Goal: Task Accomplishment & Management: Manage account settings

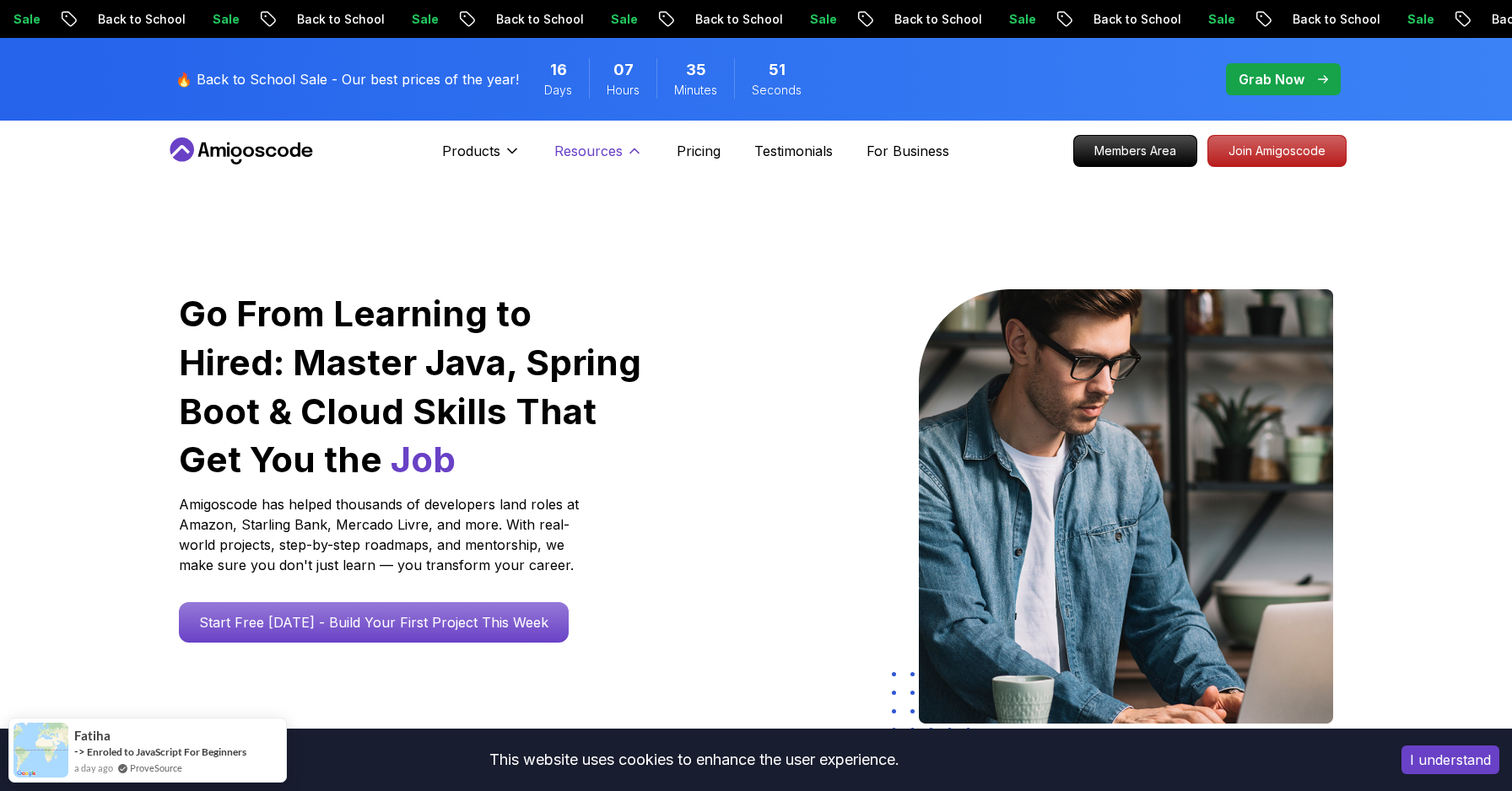
click at [626, 157] on icon at bounding box center [634, 150] width 17 height 17
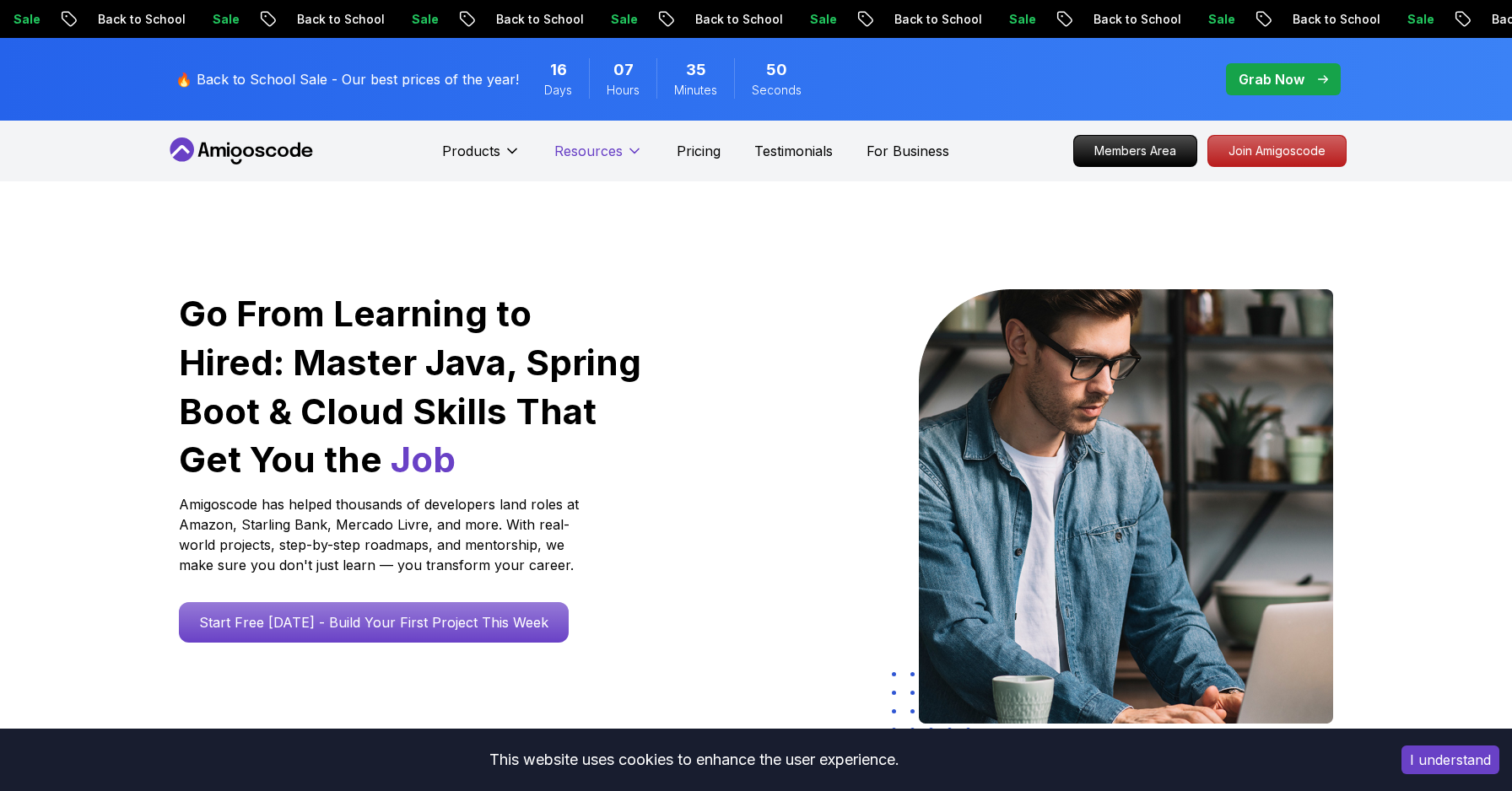
click at [626, 157] on icon at bounding box center [634, 150] width 17 height 17
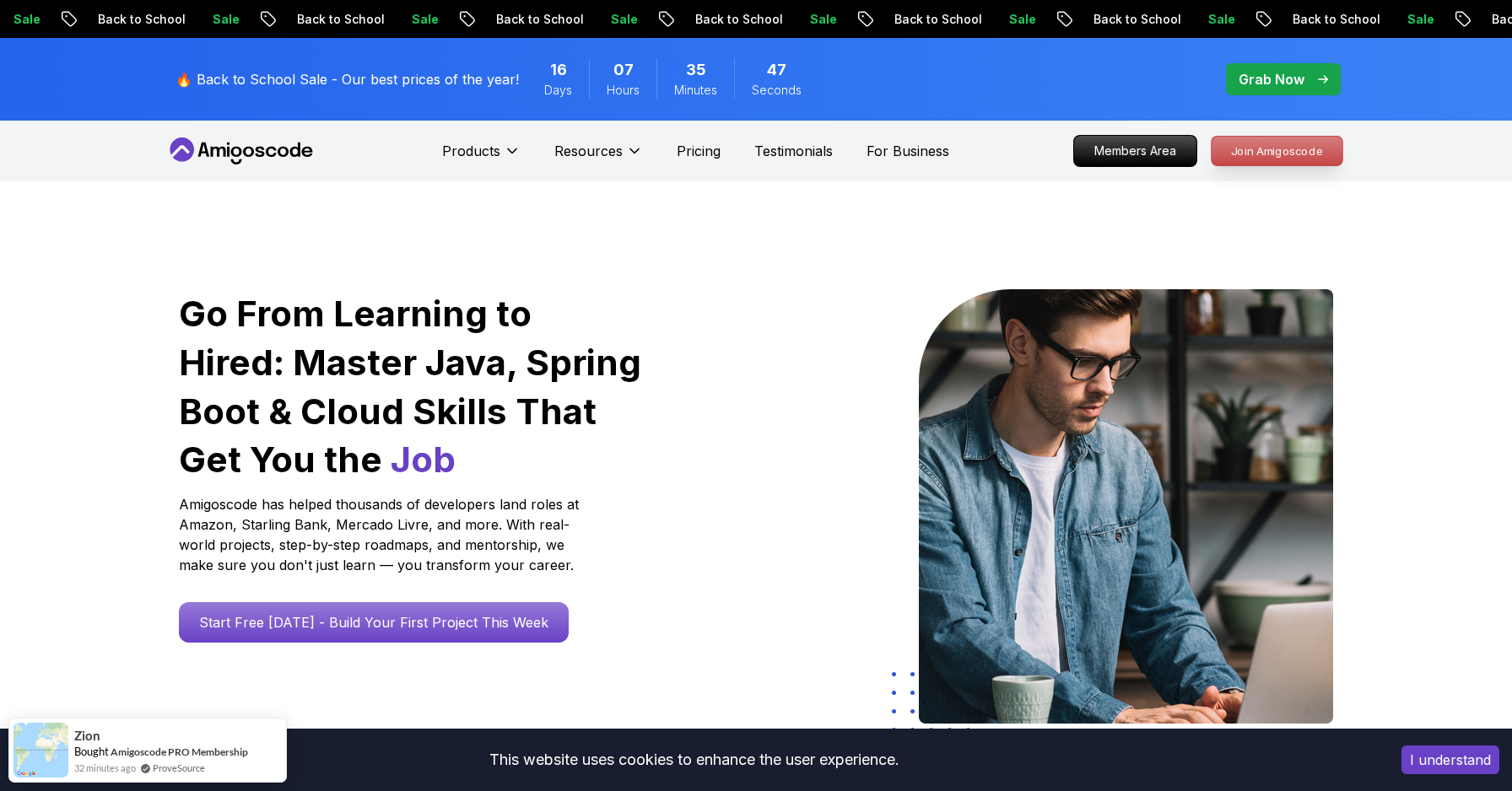
click at [1299, 156] on p "Join Amigoscode" at bounding box center [1276, 151] width 131 height 29
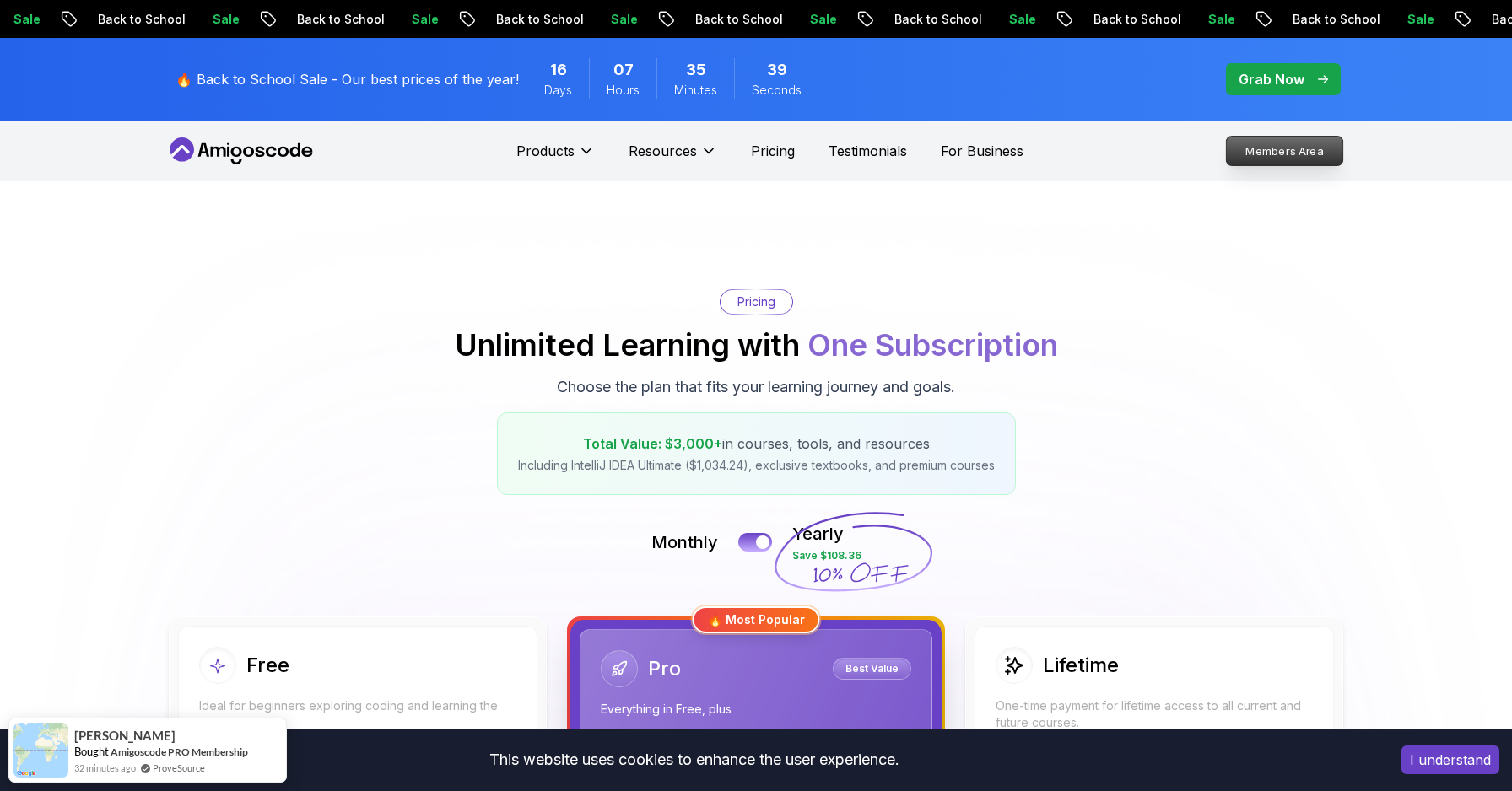
click at [1265, 148] on p "Members Area" at bounding box center [1284, 151] width 116 height 29
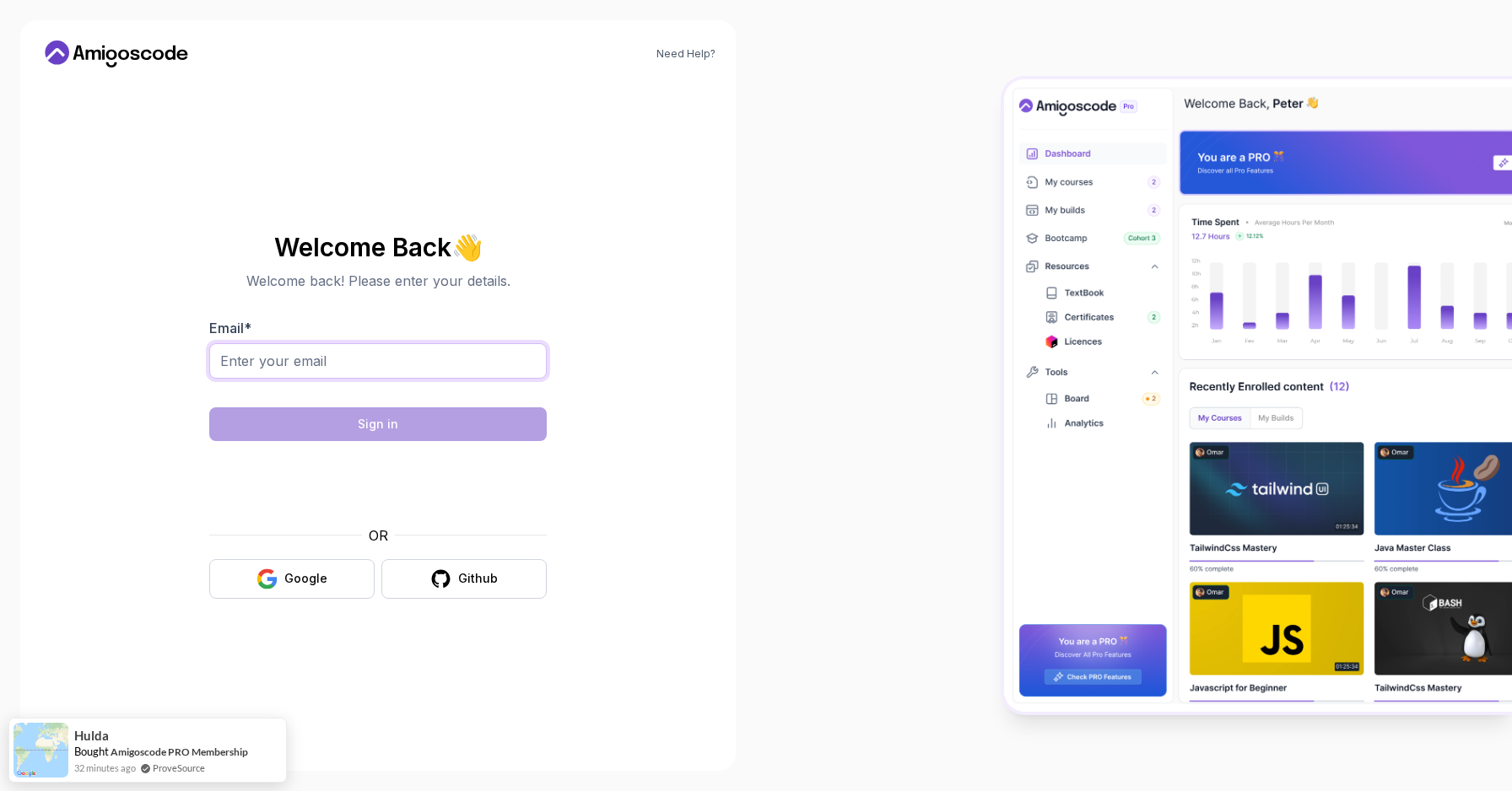
click at [437, 369] on input "Email *" at bounding box center [378, 360] width 337 height 35
click at [398, 354] on input "Email *" at bounding box center [378, 360] width 337 height 35
click at [304, 581] on div "Google" at bounding box center [306, 578] width 43 height 17
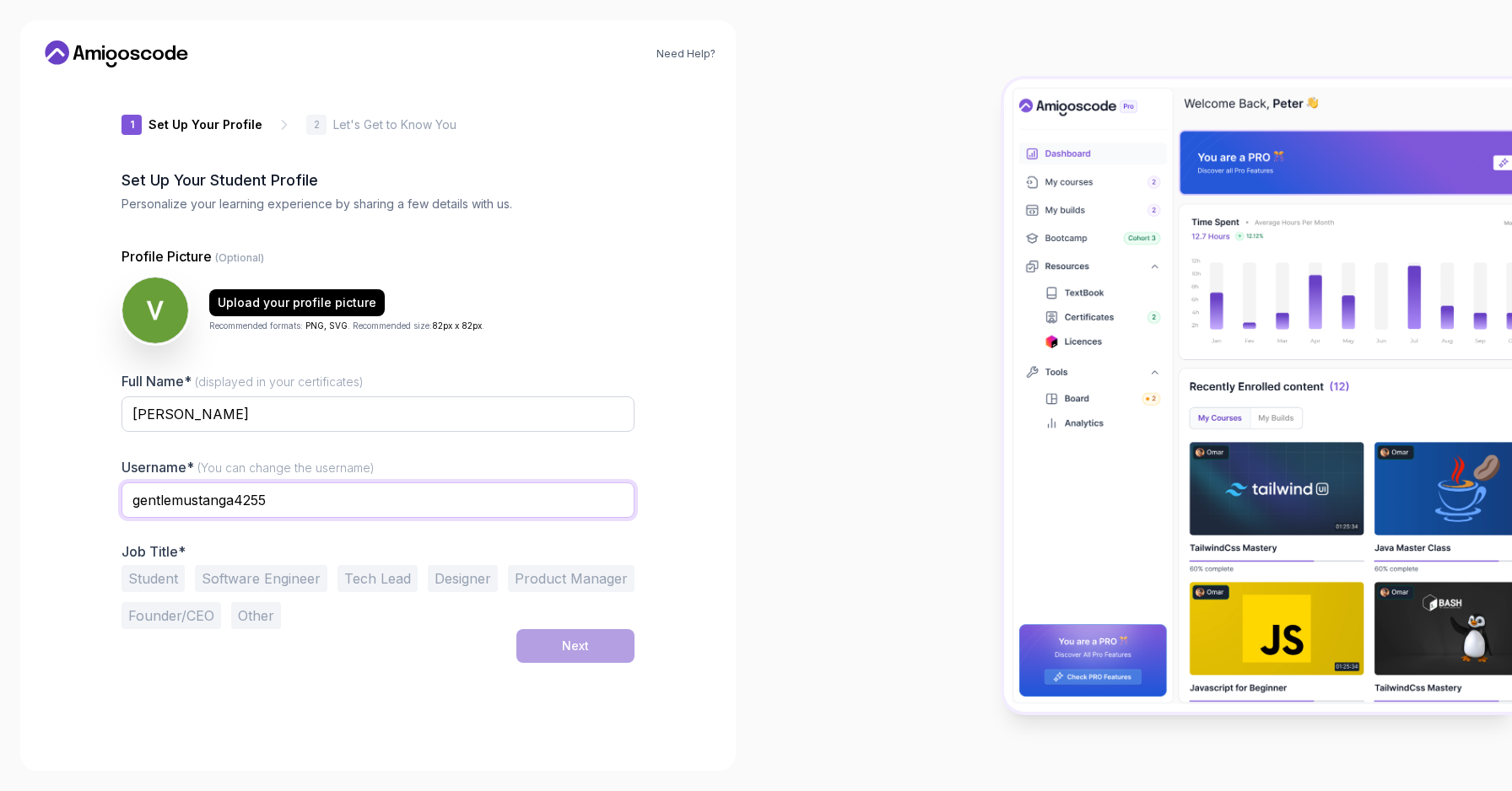
drag, startPoint x: 232, startPoint y: 500, endPoint x: 86, endPoint y: 496, distance: 146.1
click at [86, 496] on div "Need Help? 1 Set Up Your Profile 1 Set Up Your Profile 2 Let's Get to Know You …" at bounding box center [378, 395] width 715 height 750
type input "raviteja4255"
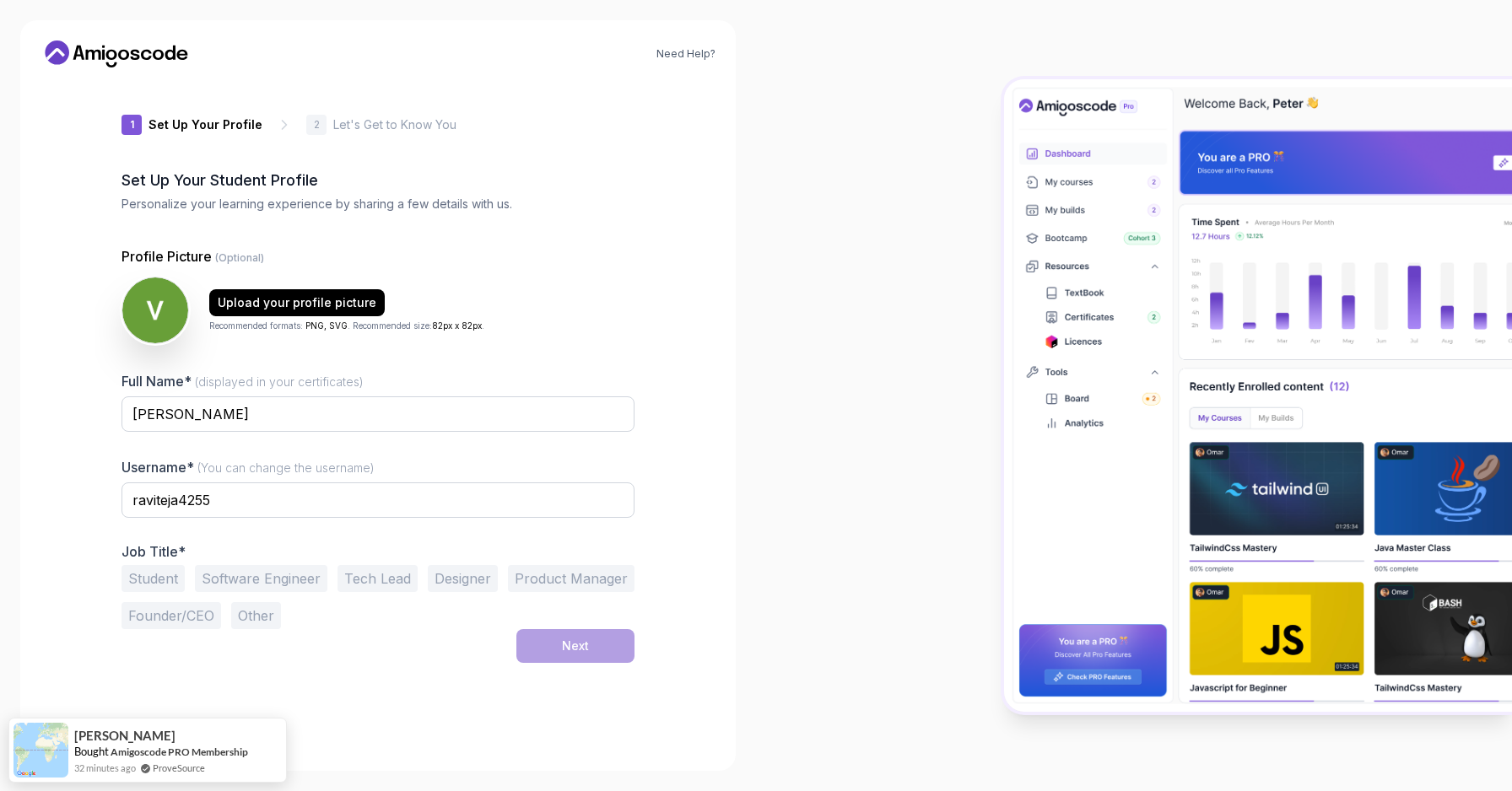
click at [272, 577] on button "Software Engineer" at bounding box center [260, 578] width 132 height 27
click at [220, 499] on input "raviteja4255" at bounding box center [378, 500] width 513 height 35
click at [610, 667] on div "1 Set Up Your Profile 1 Set Up Your Profile 2 Let's Get to Know You Set Up Your…" at bounding box center [378, 415] width 513 height 669
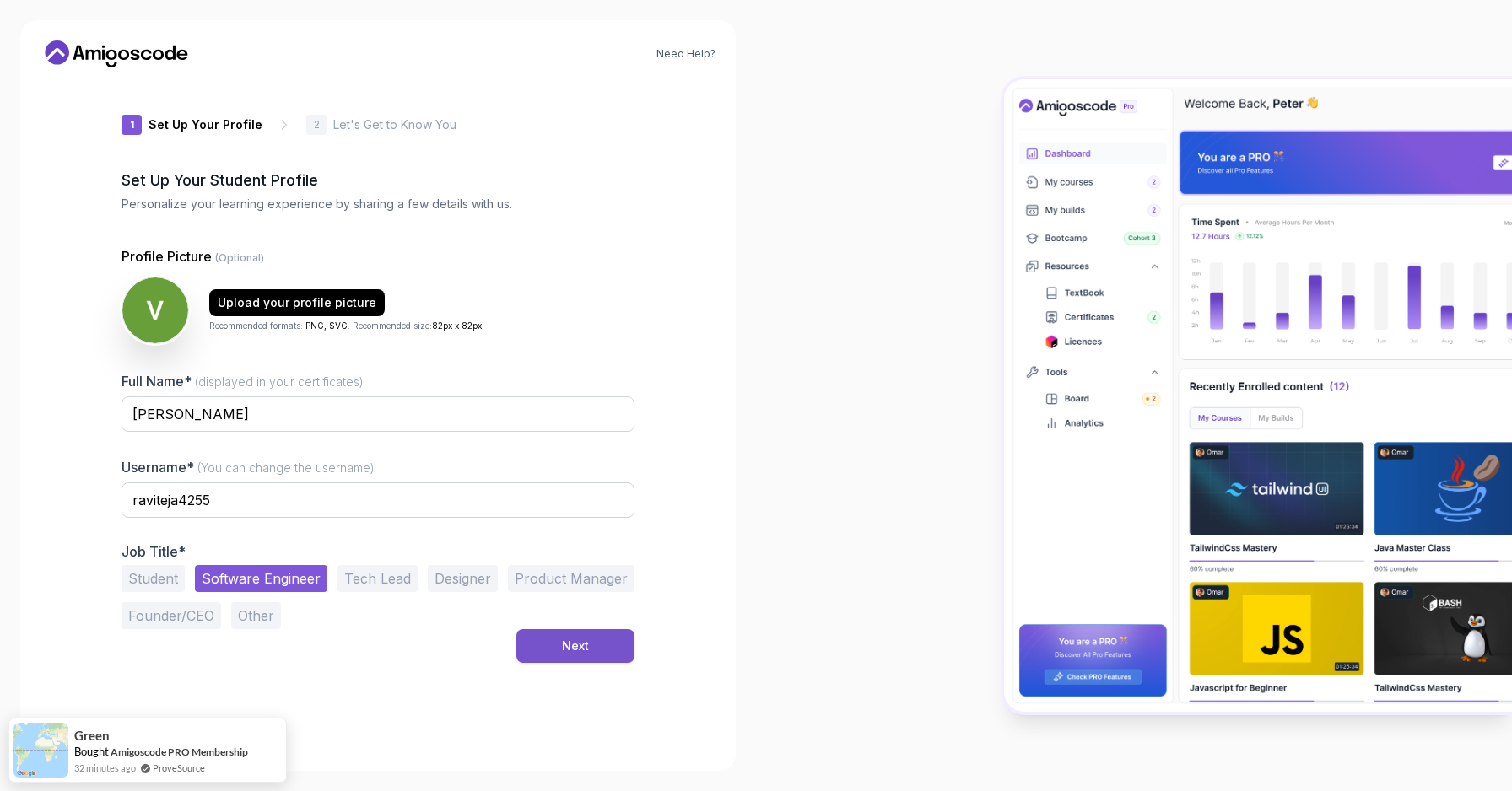
click at [602, 650] on button "Next" at bounding box center [575, 645] width 118 height 33
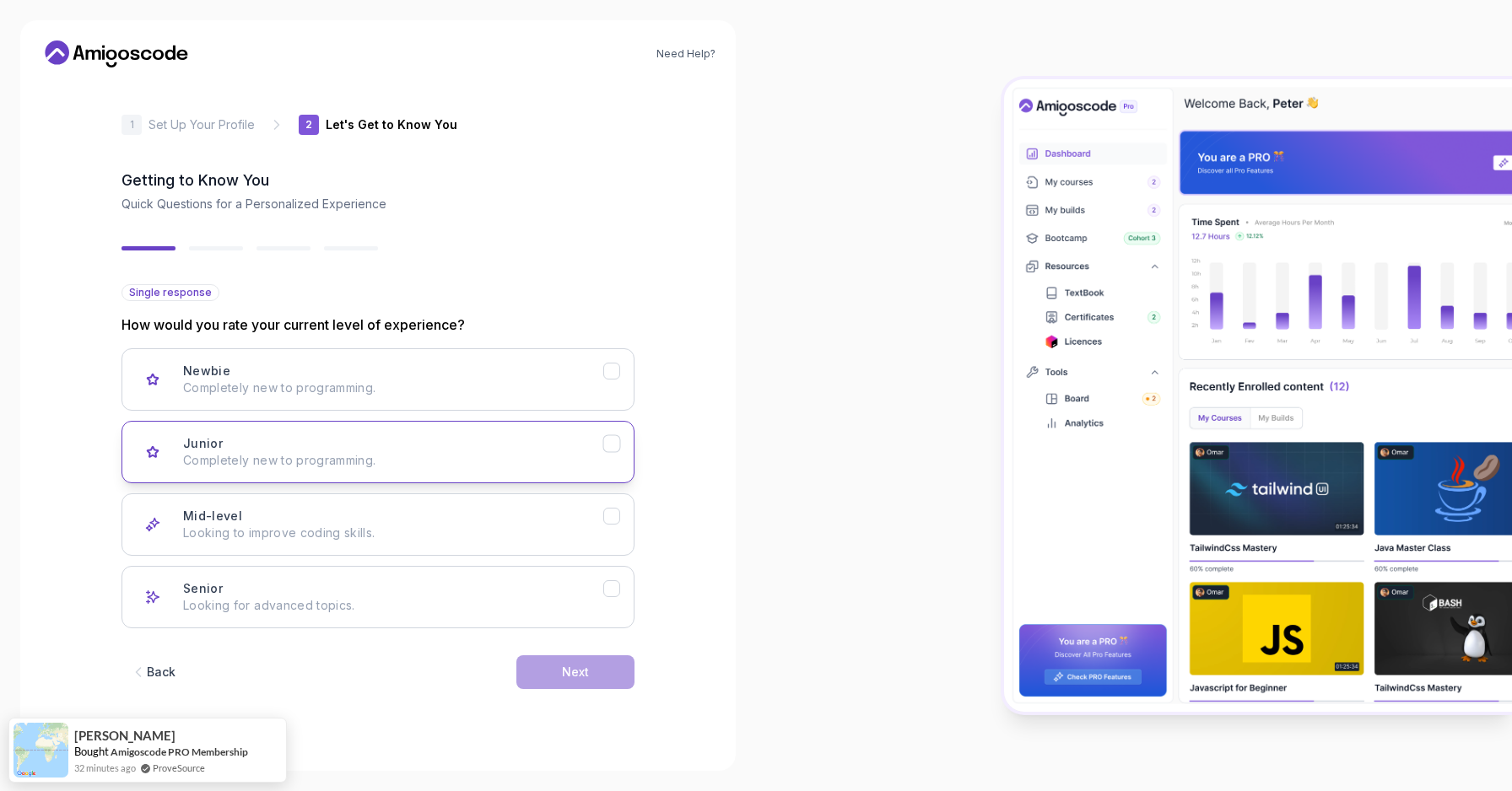
click at [401, 437] on div "Junior Completely new to programming." at bounding box center [393, 451] width 420 height 33
click at [557, 664] on button "Next" at bounding box center [575, 671] width 118 height 33
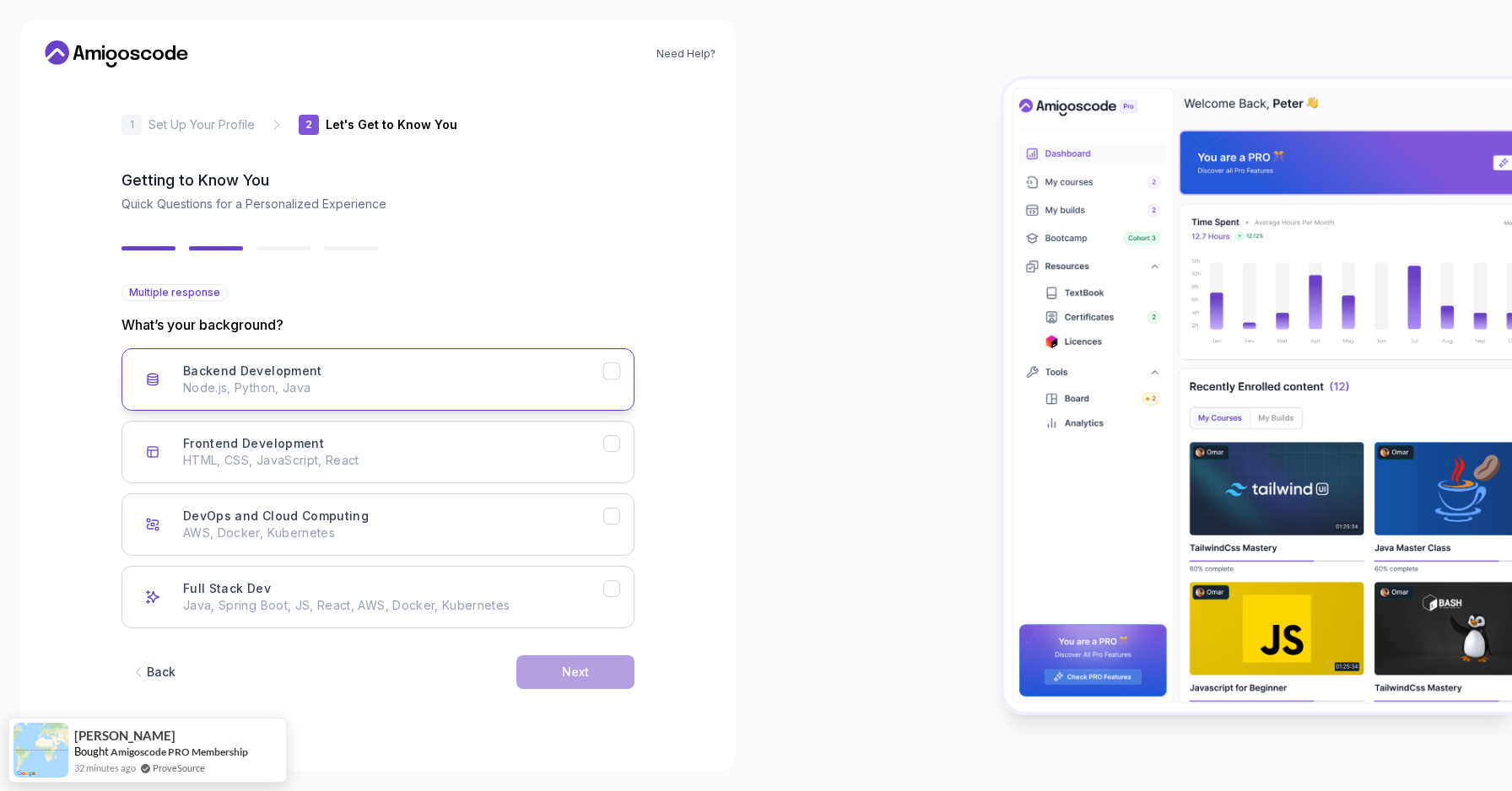
click at [402, 368] on div "Backend Development Node.js, Python, Java" at bounding box center [393, 379] width 420 height 33
click at [616, 530] on button "DevOps and Cloud Computing AWS, Docker, Kubernetes" at bounding box center [378, 524] width 513 height 62
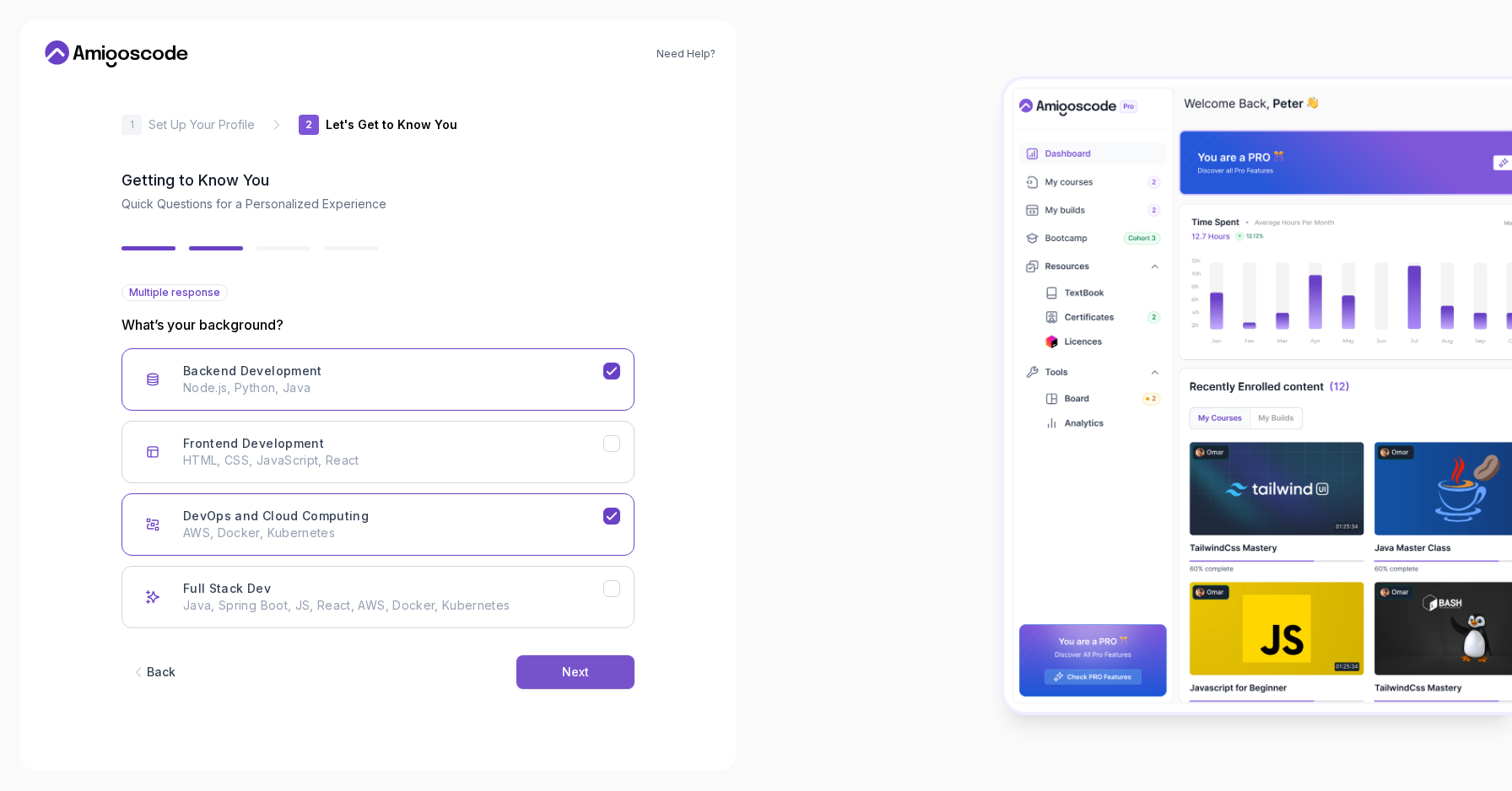
click at [581, 684] on button "Next" at bounding box center [575, 671] width 118 height 33
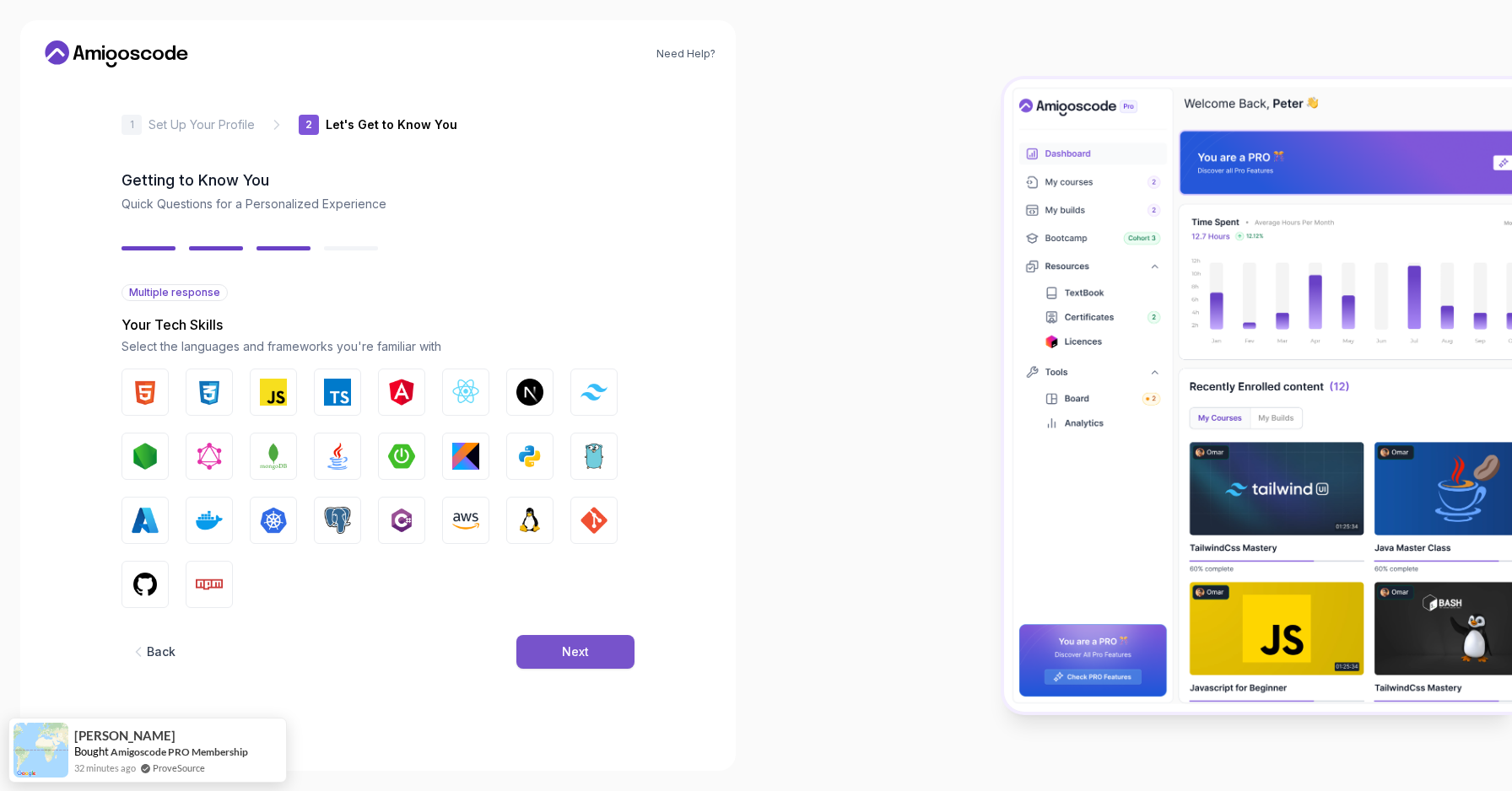
click at [585, 663] on button "Next" at bounding box center [575, 651] width 118 height 33
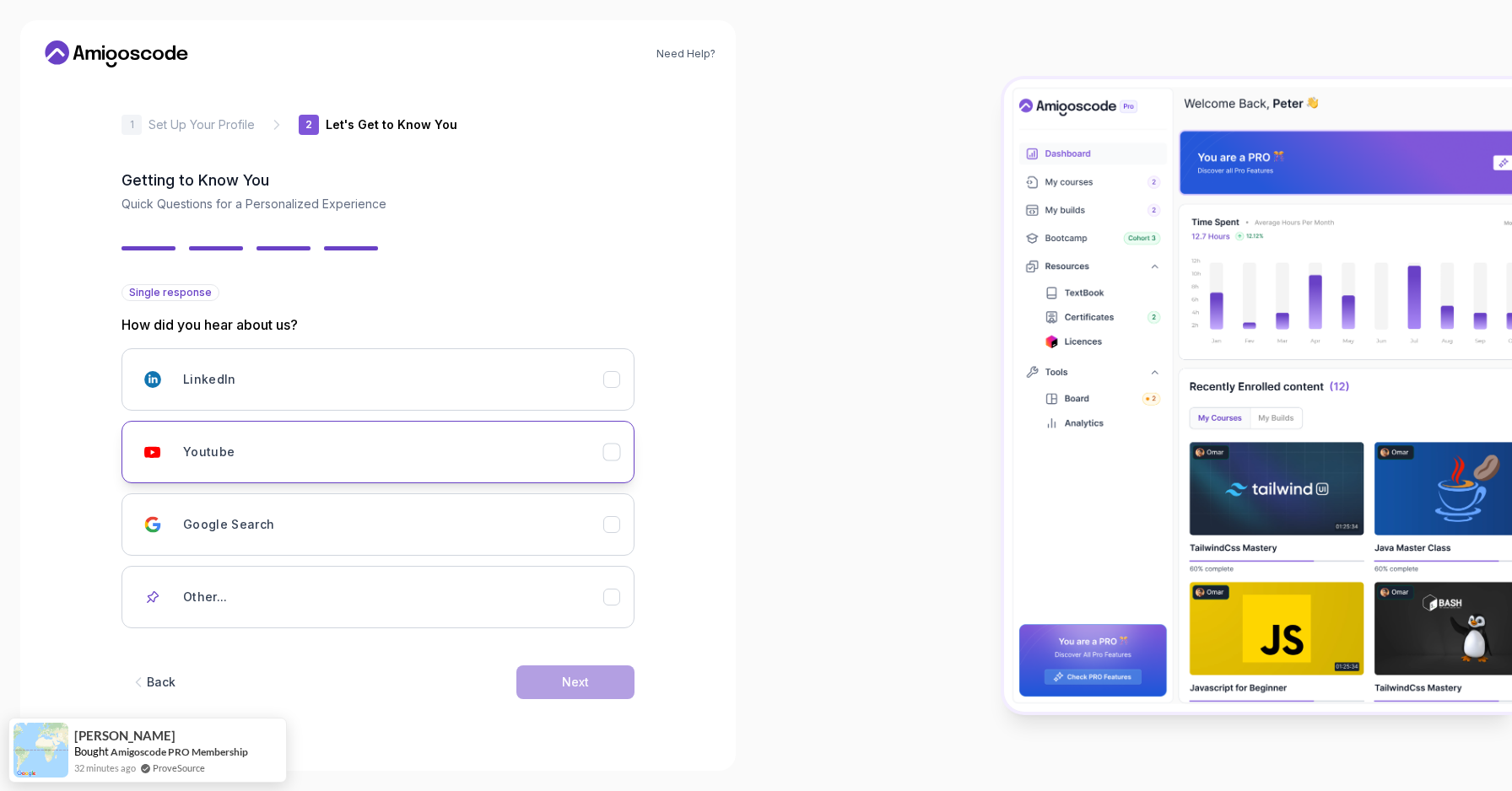
click at [617, 440] on button "Youtube" at bounding box center [378, 451] width 513 height 62
click at [592, 670] on button "Next" at bounding box center [575, 682] width 118 height 33
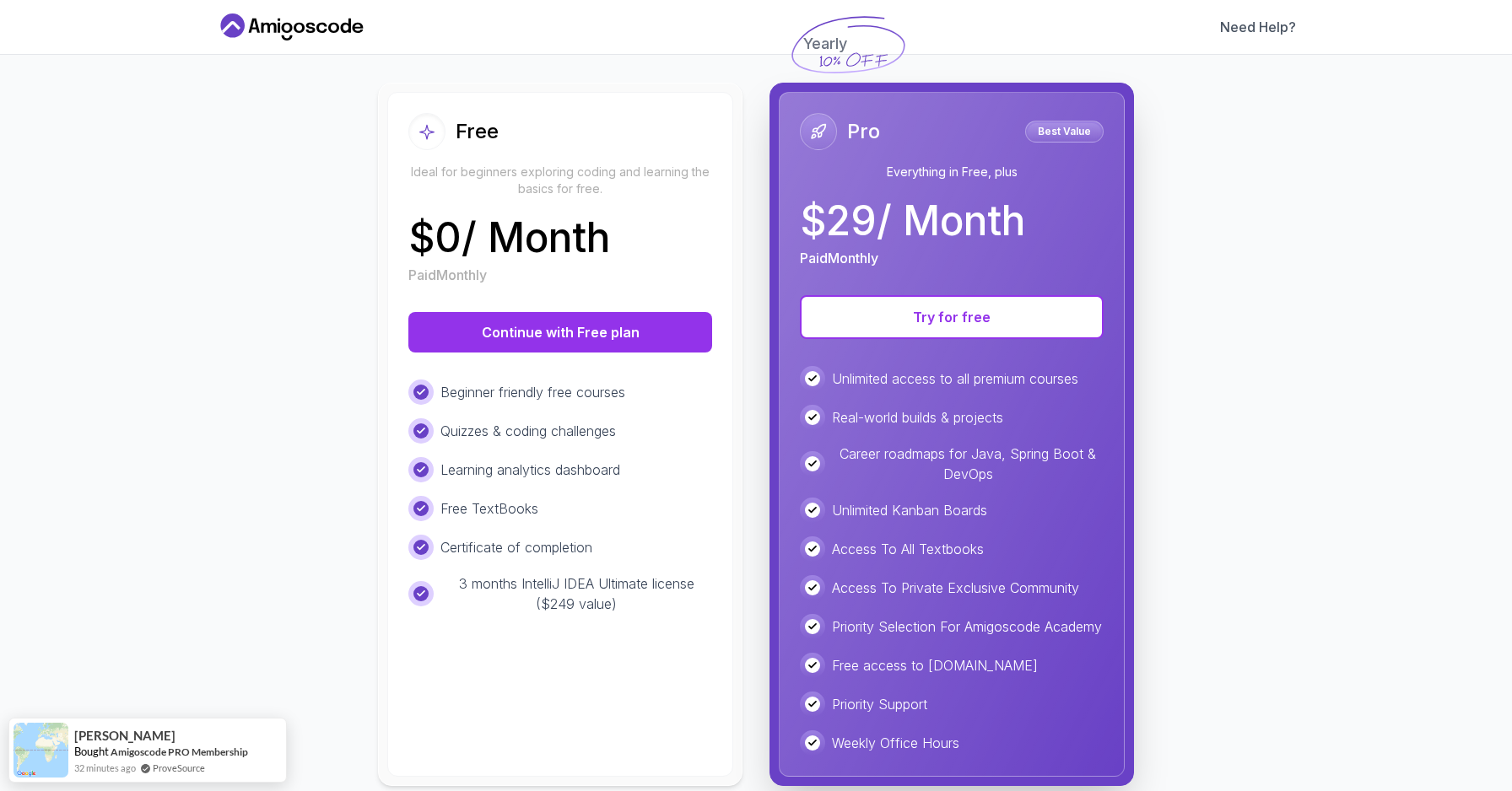
scroll to position [205, 0]
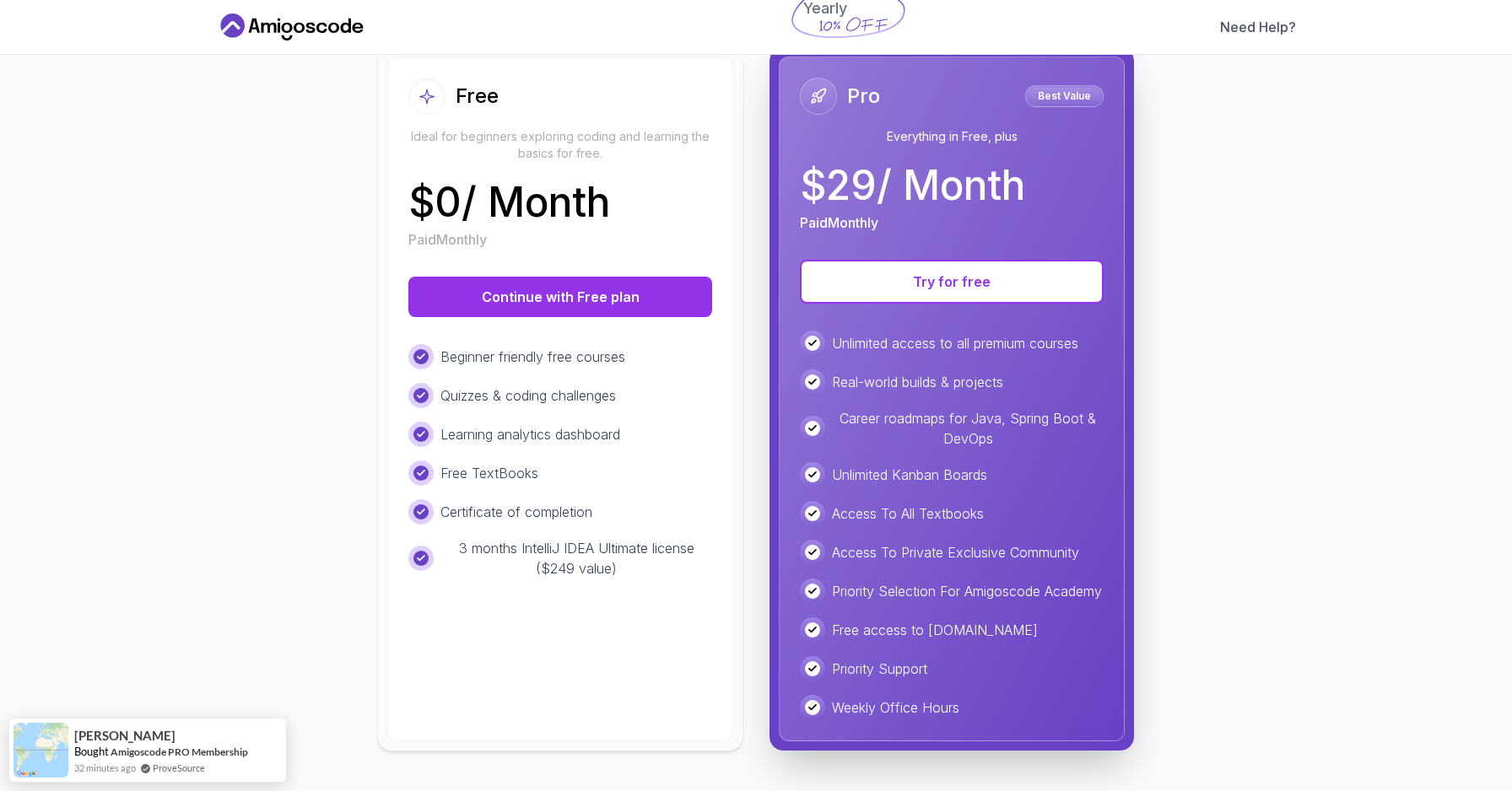
click at [536, 356] on div "Beginner friendly free courses Quizzes & coding challenges Learning analytics d…" at bounding box center [560, 461] width 304 height 234
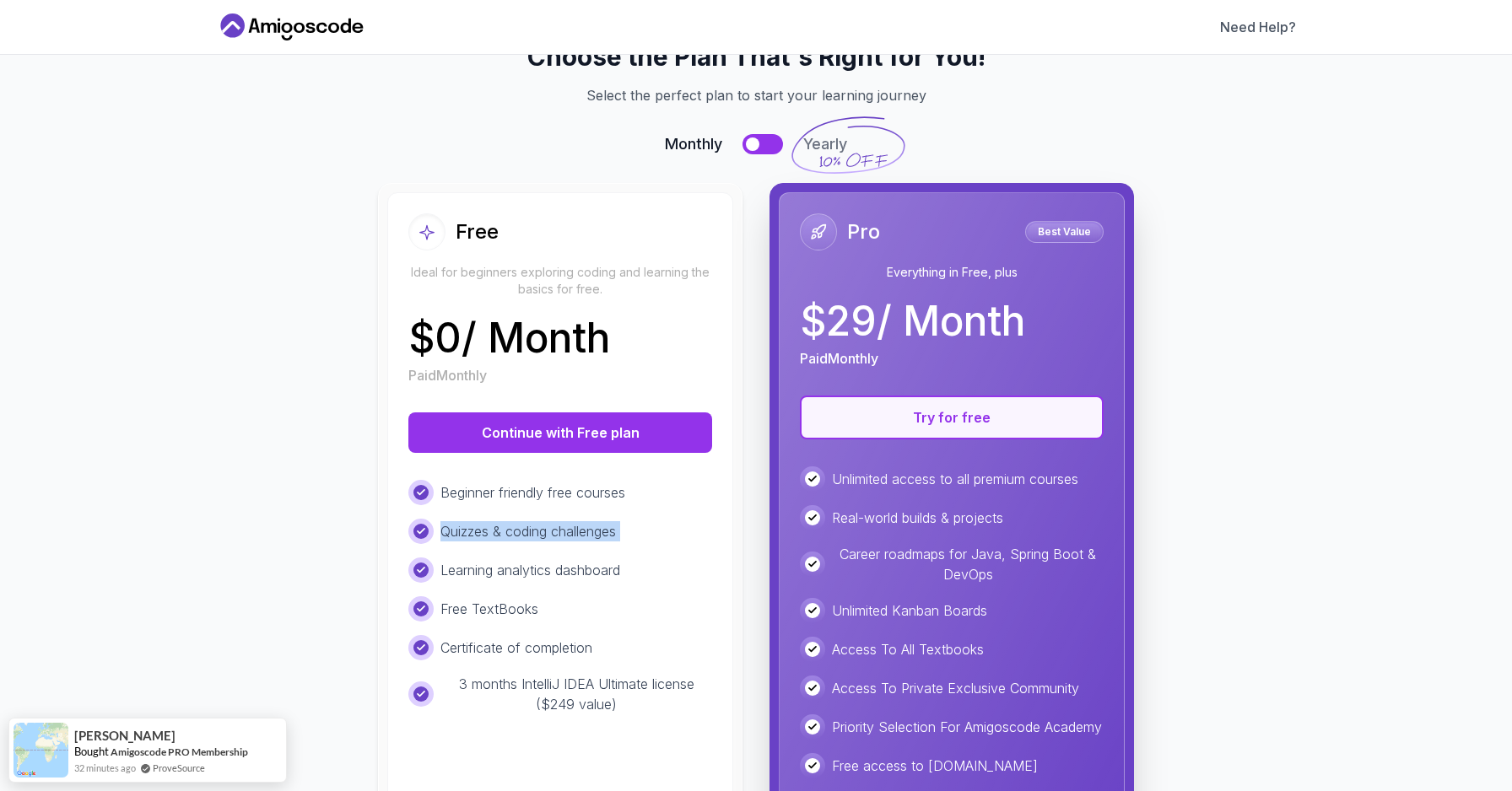
scroll to position [0, 0]
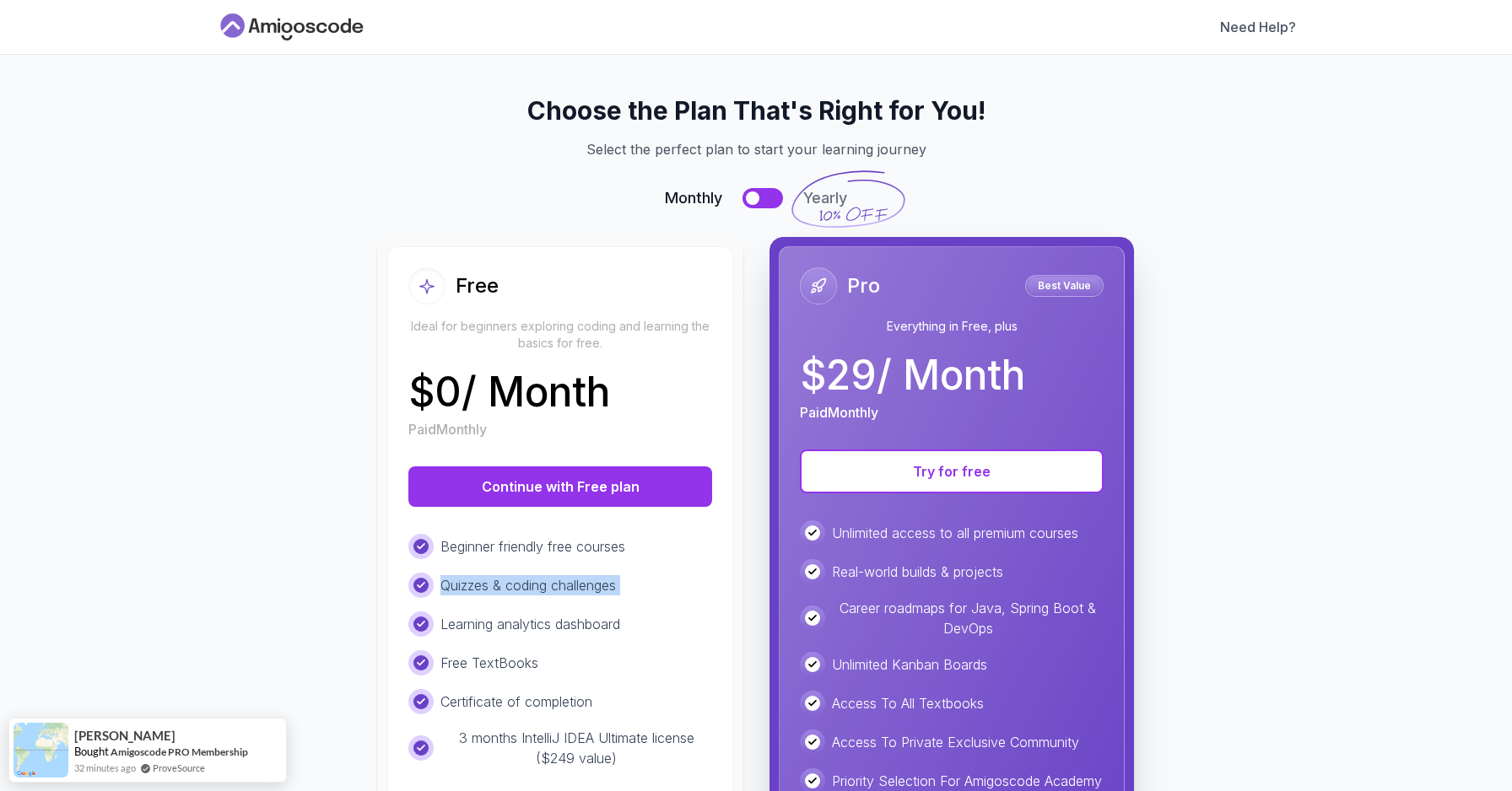
click at [279, 28] on icon at bounding box center [278, 27] width 3 height 10
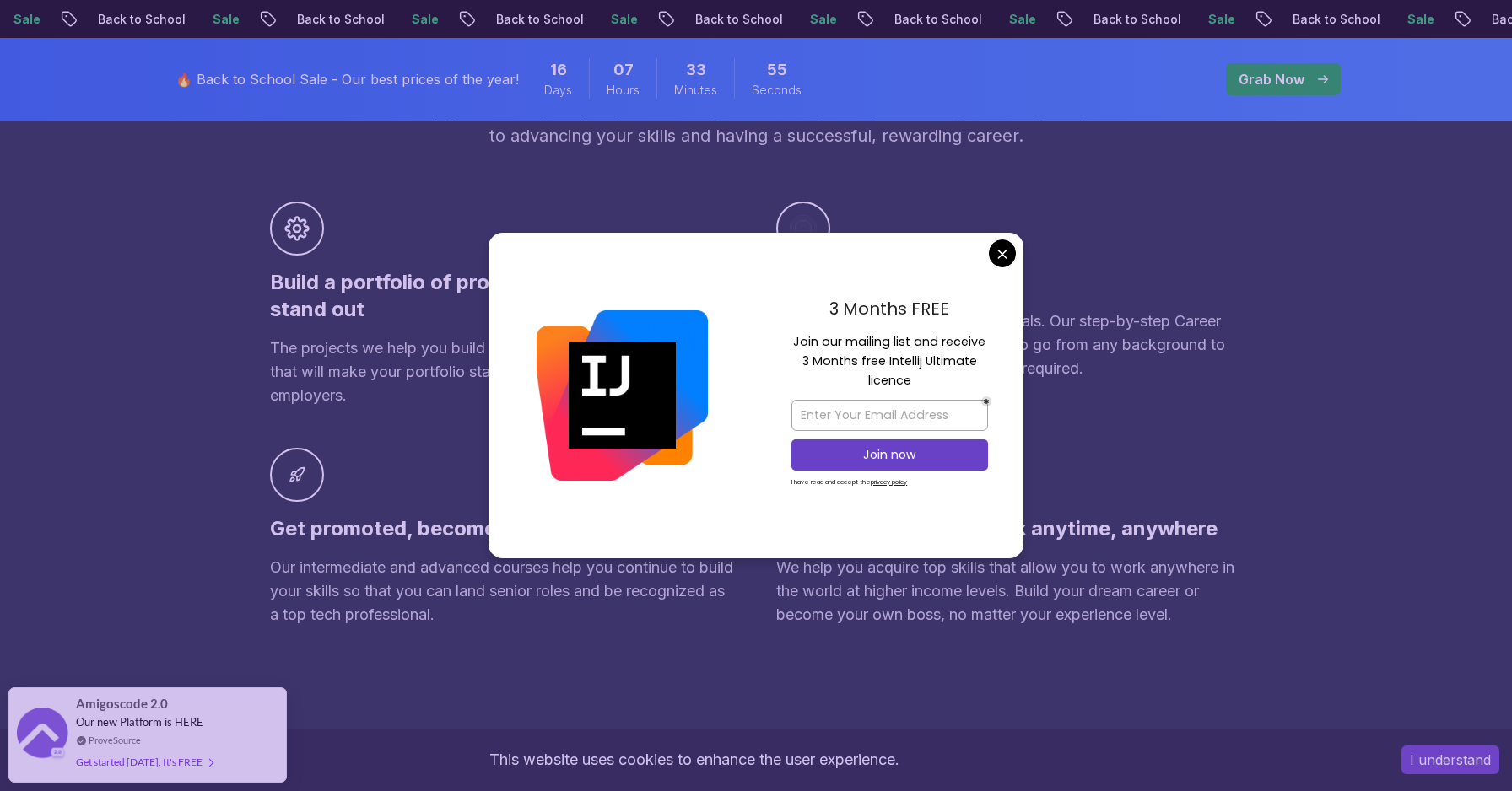
scroll to position [570, 0]
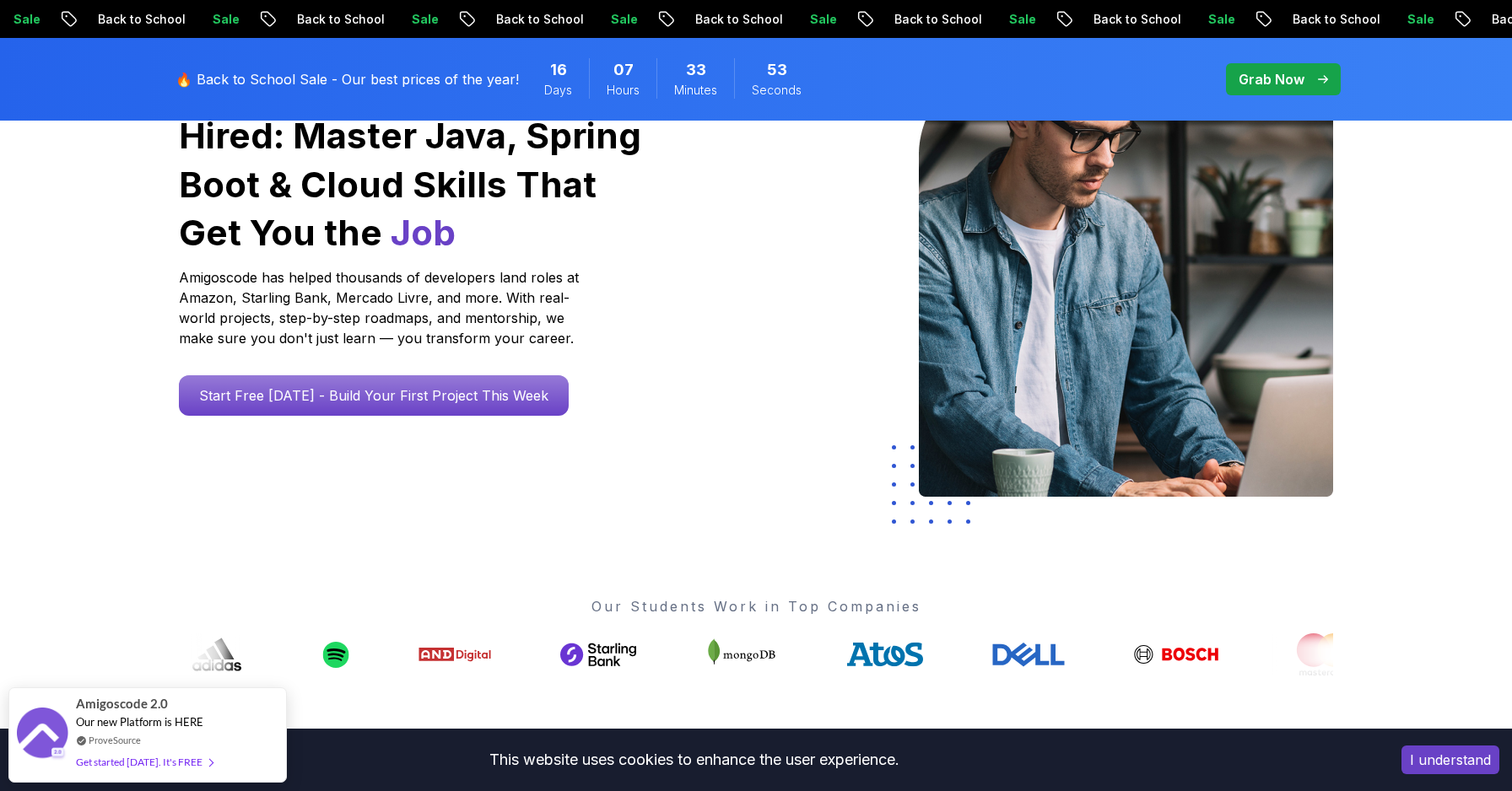
scroll to position [0, 0]
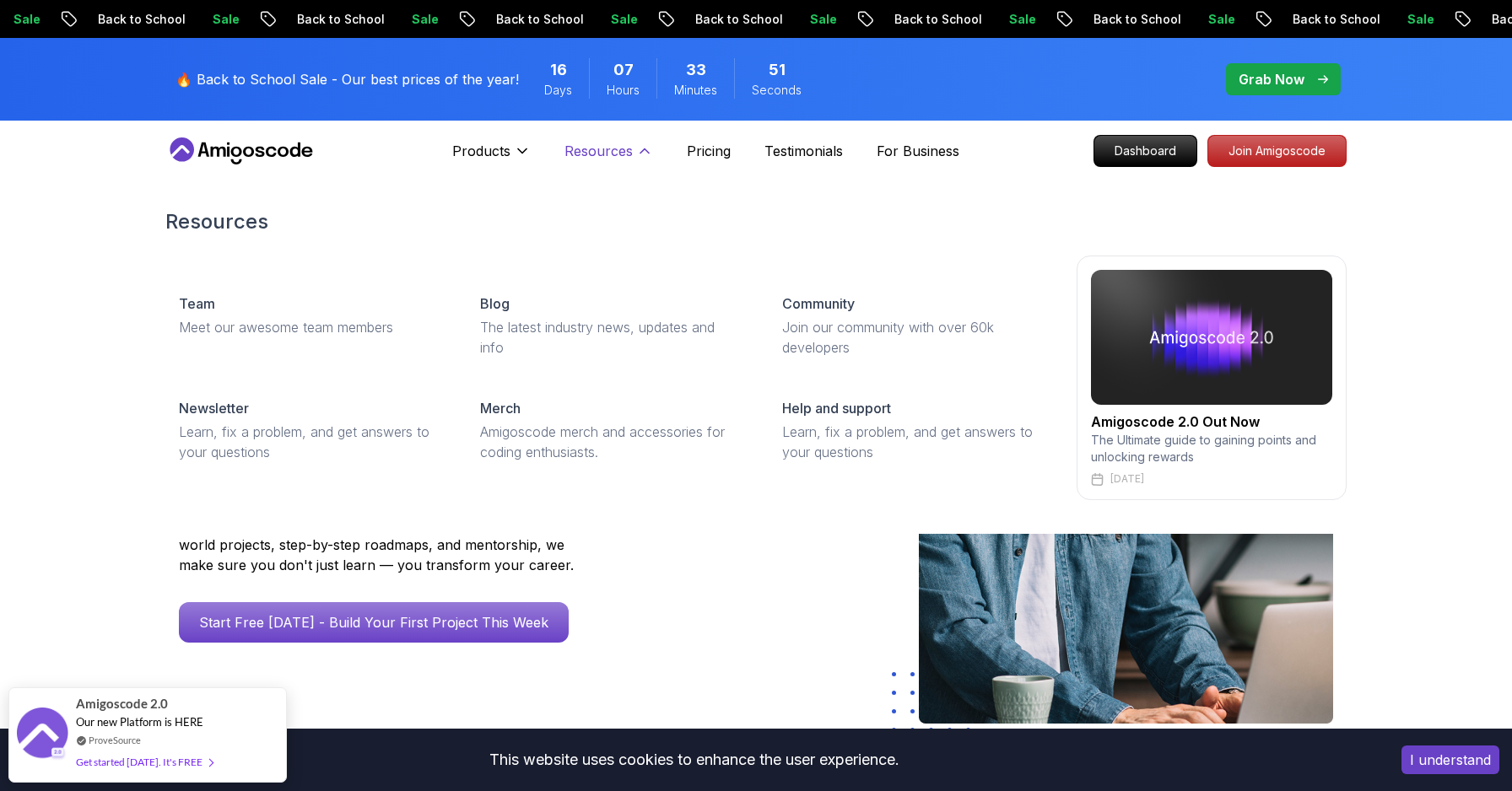
click at [630, 153] on p "Resources" at bounding box center [598, 150] width 68 height 20
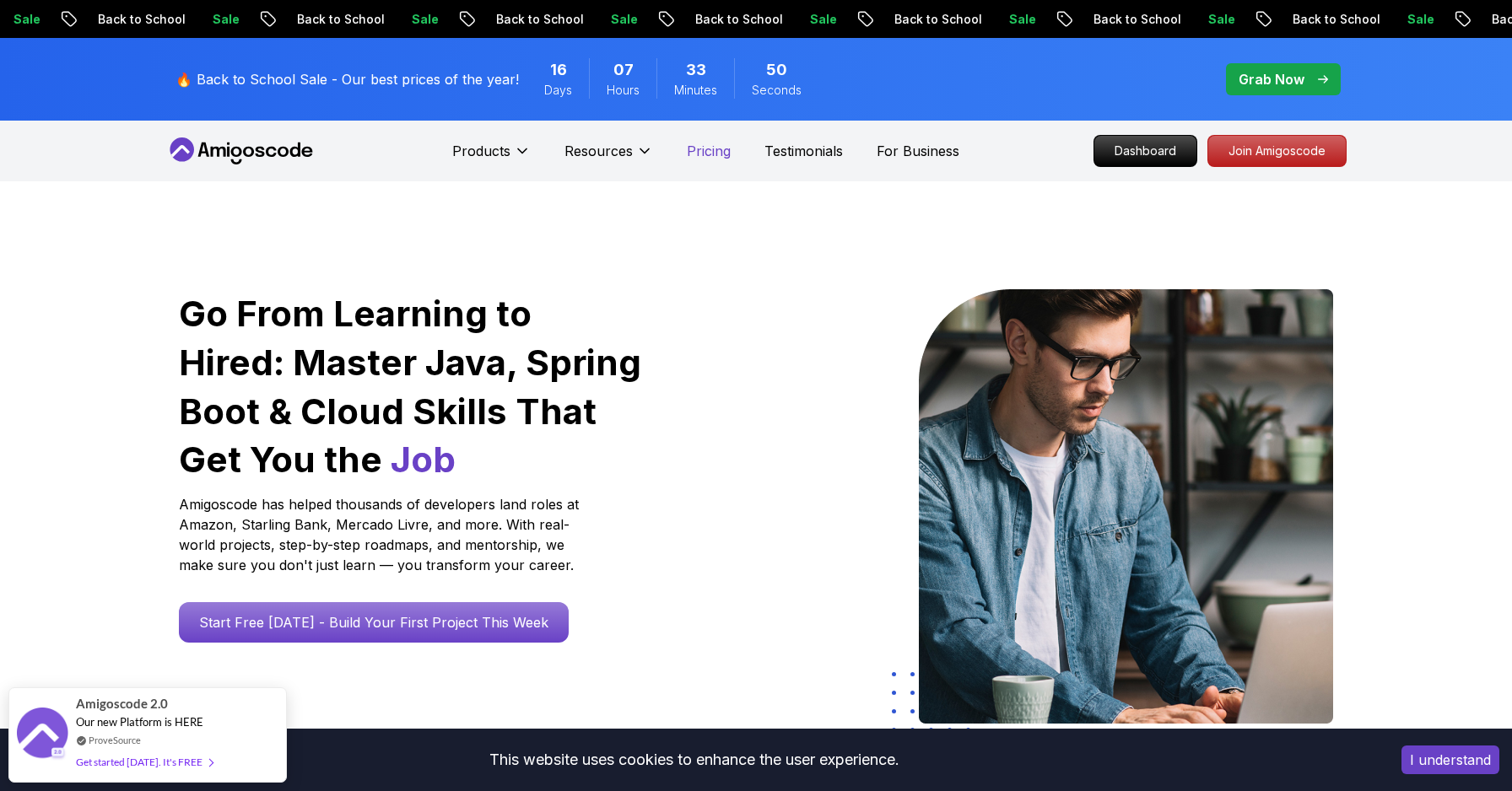
click at [704, 155] on p "Pricing" at bounding box center [708, 150] width 44 height 20
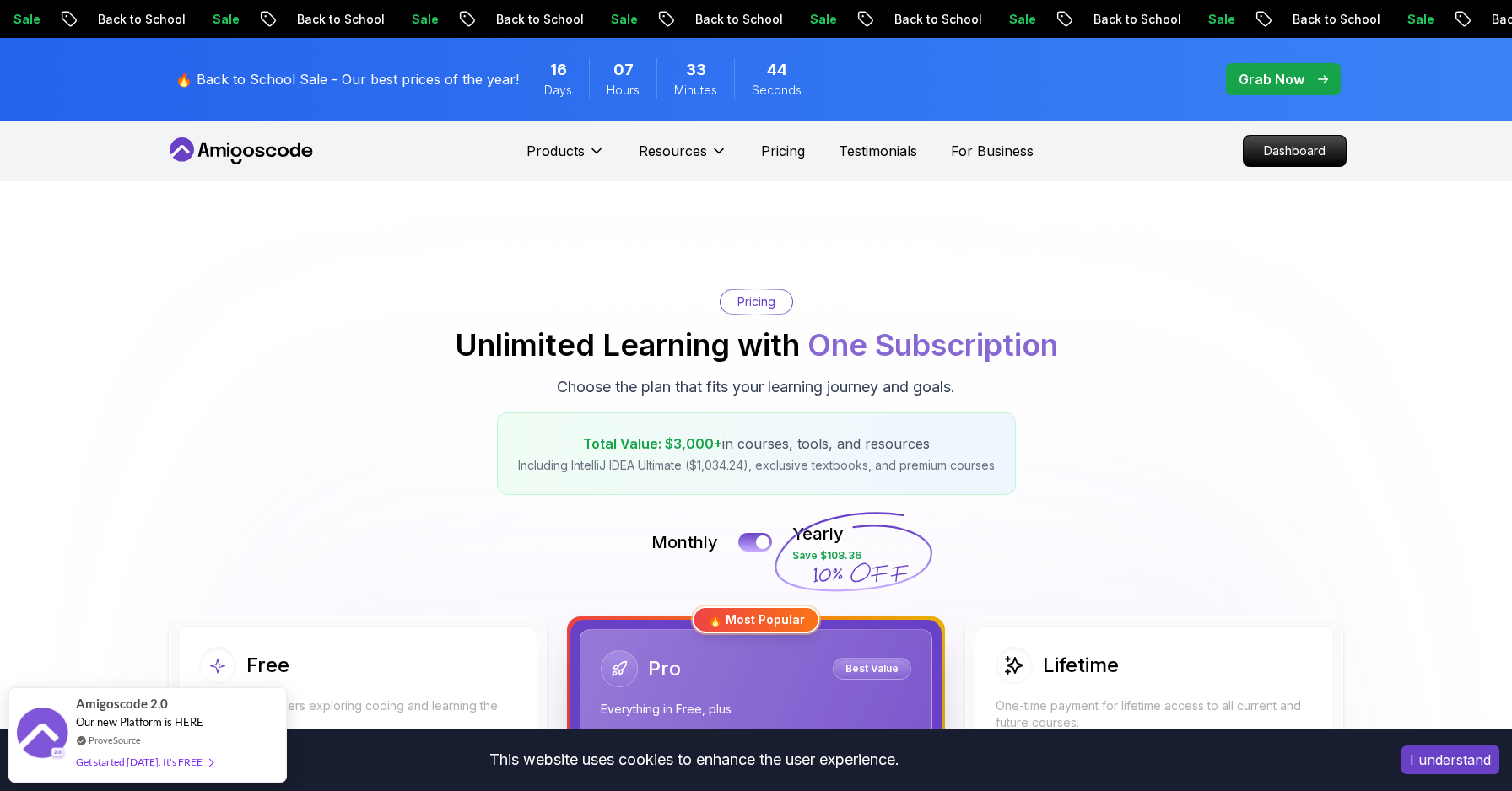
click at [246, 152] on icon at bounding box center [241, 151] width 152 height 27
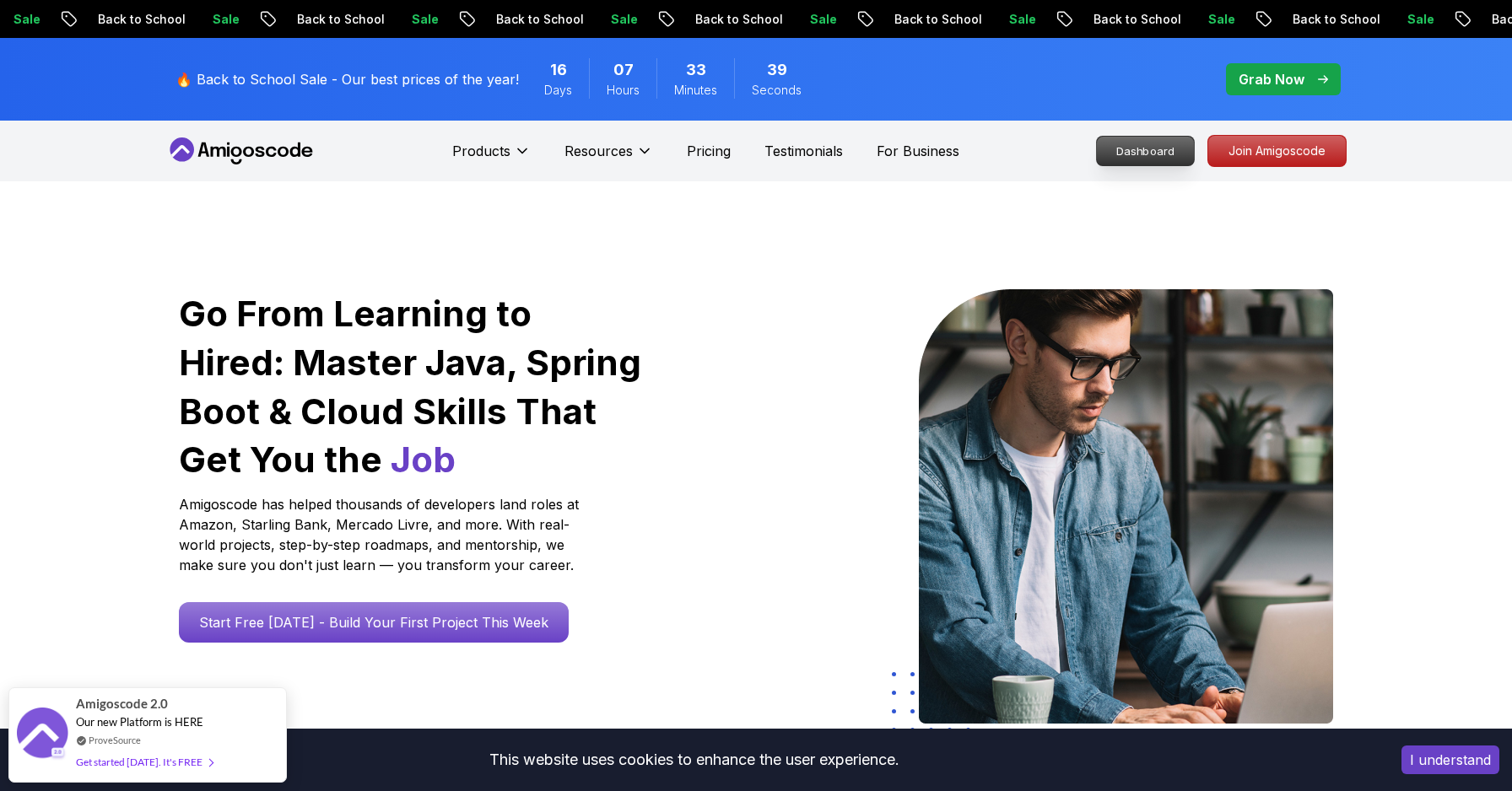
click at [1134, 159] on p "Dashboard" at bounding box center [1145, 151] width 97 height 29
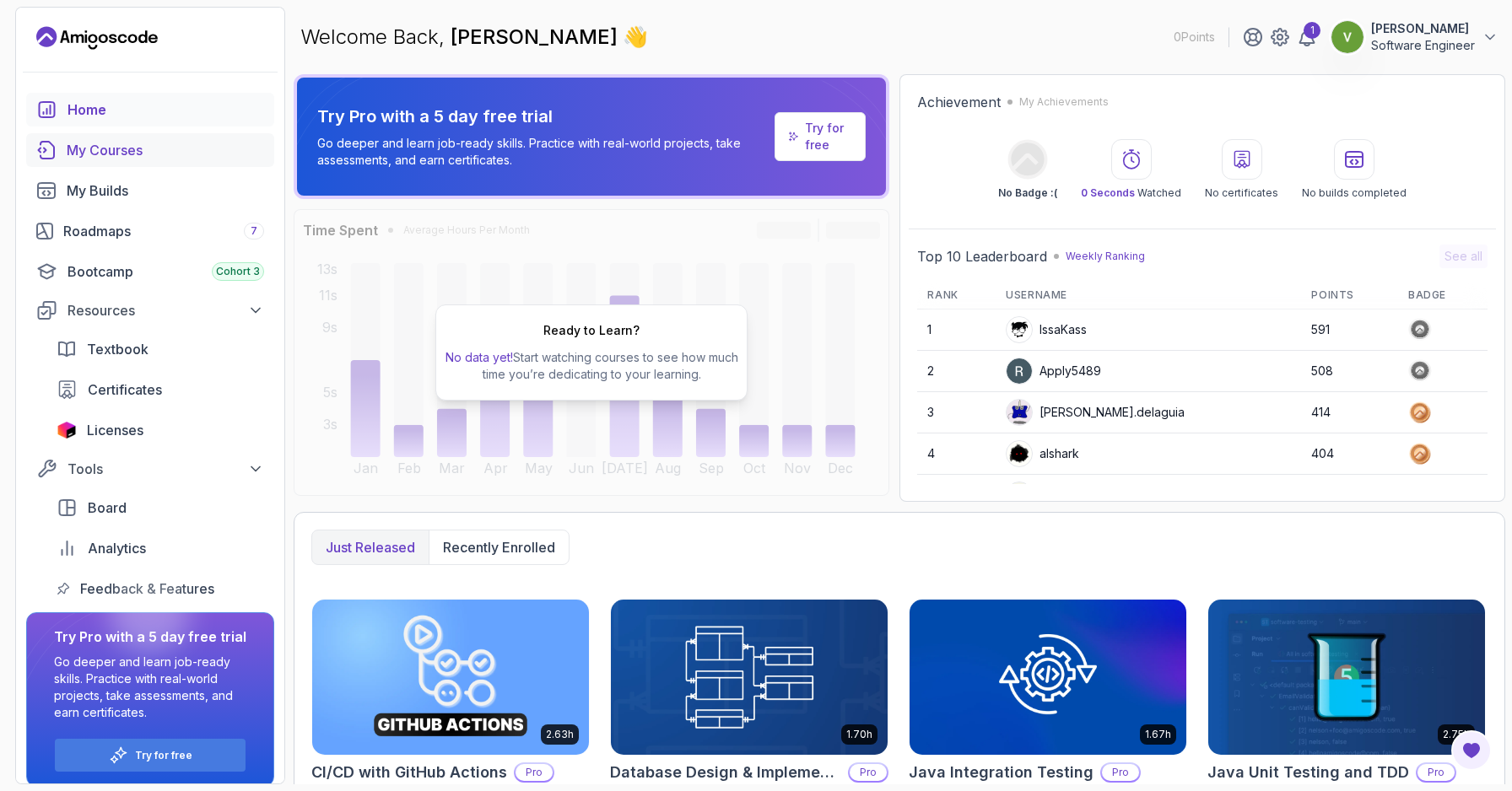
click at [112, 156] on div "My Courses" at bounding box center [165, 150] width 197 height 20
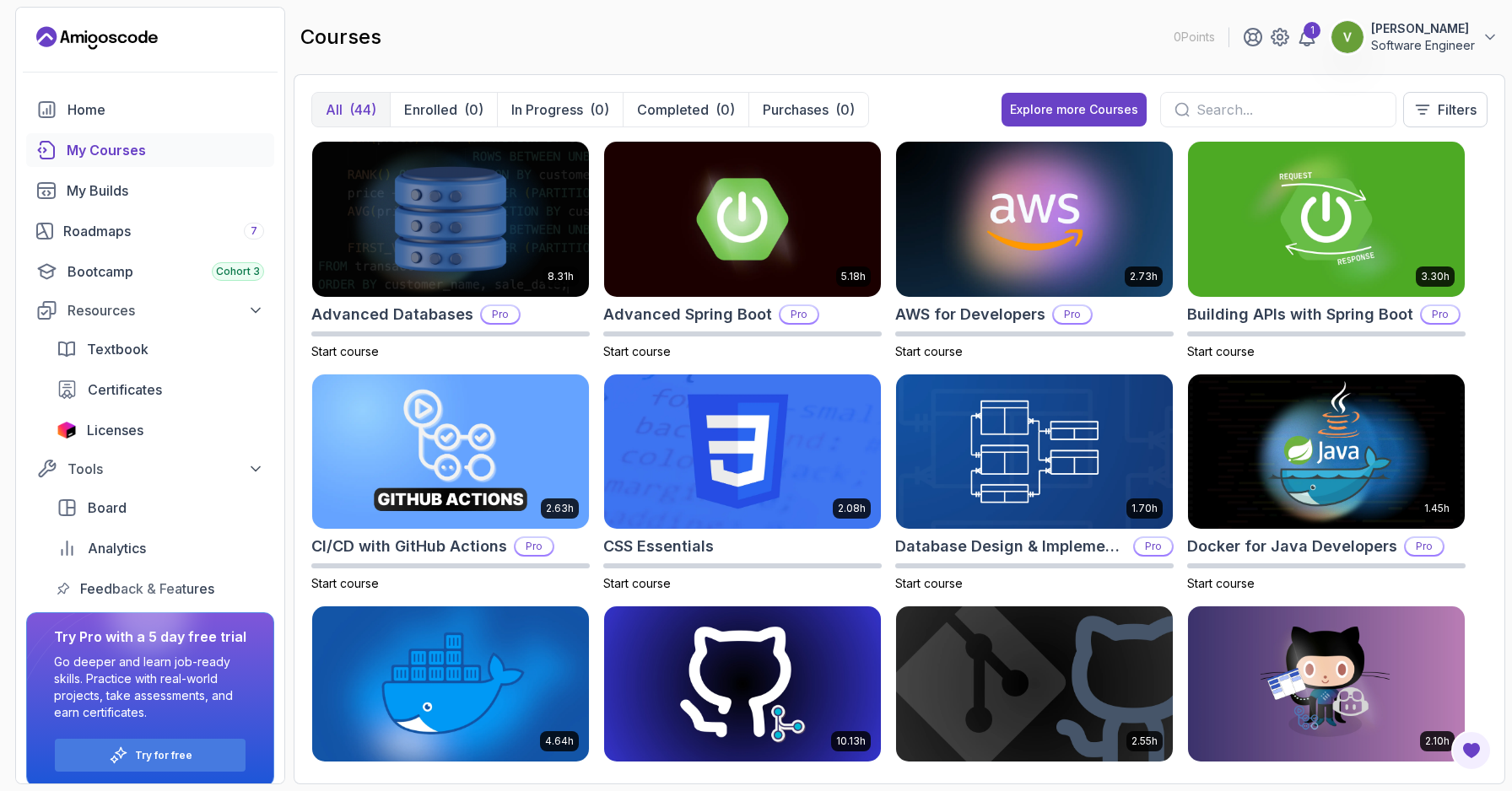
click at [1445, 27] on p "veeranala raviteja" at bounding box center [1422, 28] width 104 height 17
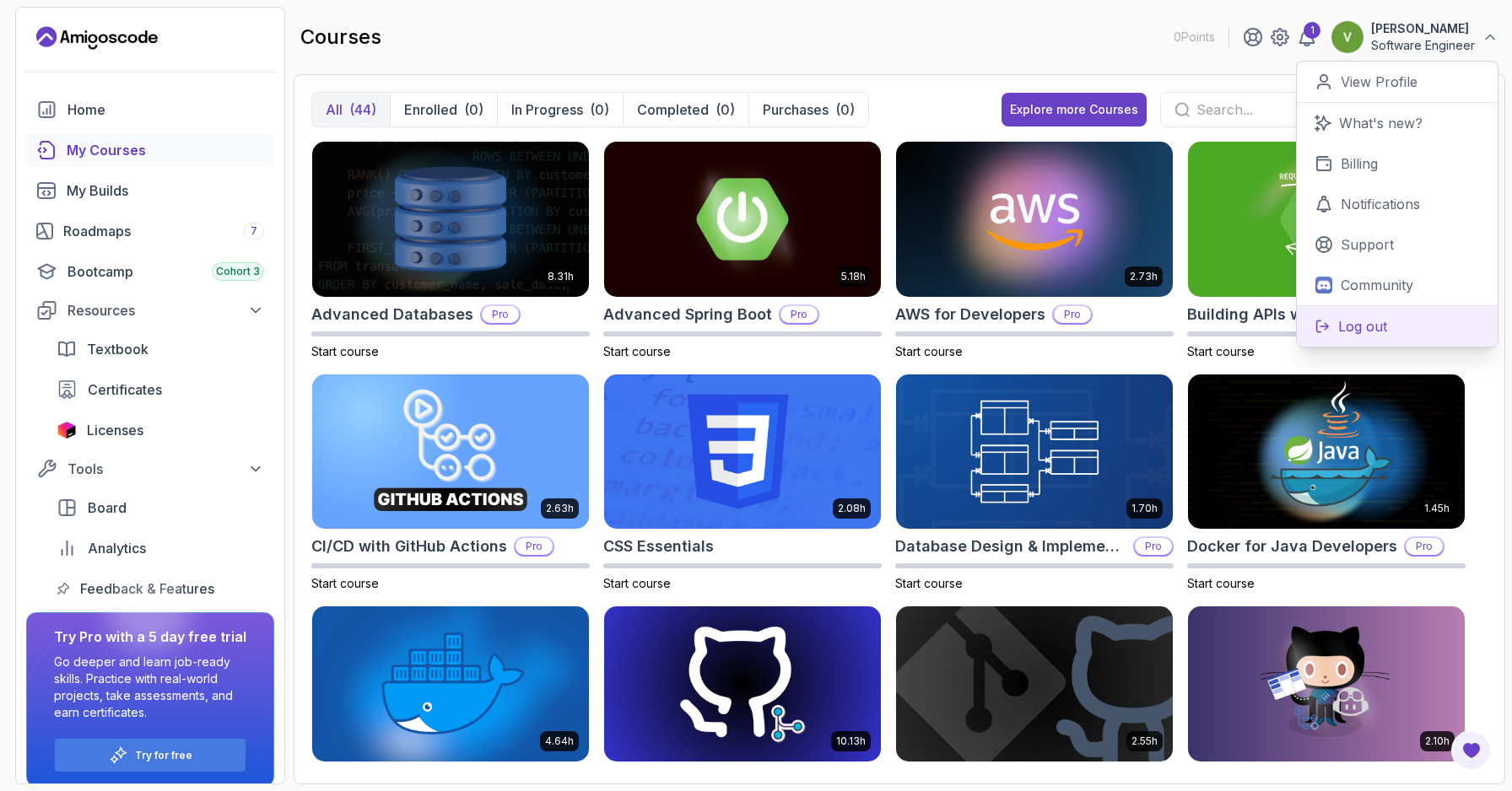
click at [1326, 315] on button "Log out" at bounding box center [1397, 326] width 201 height 41
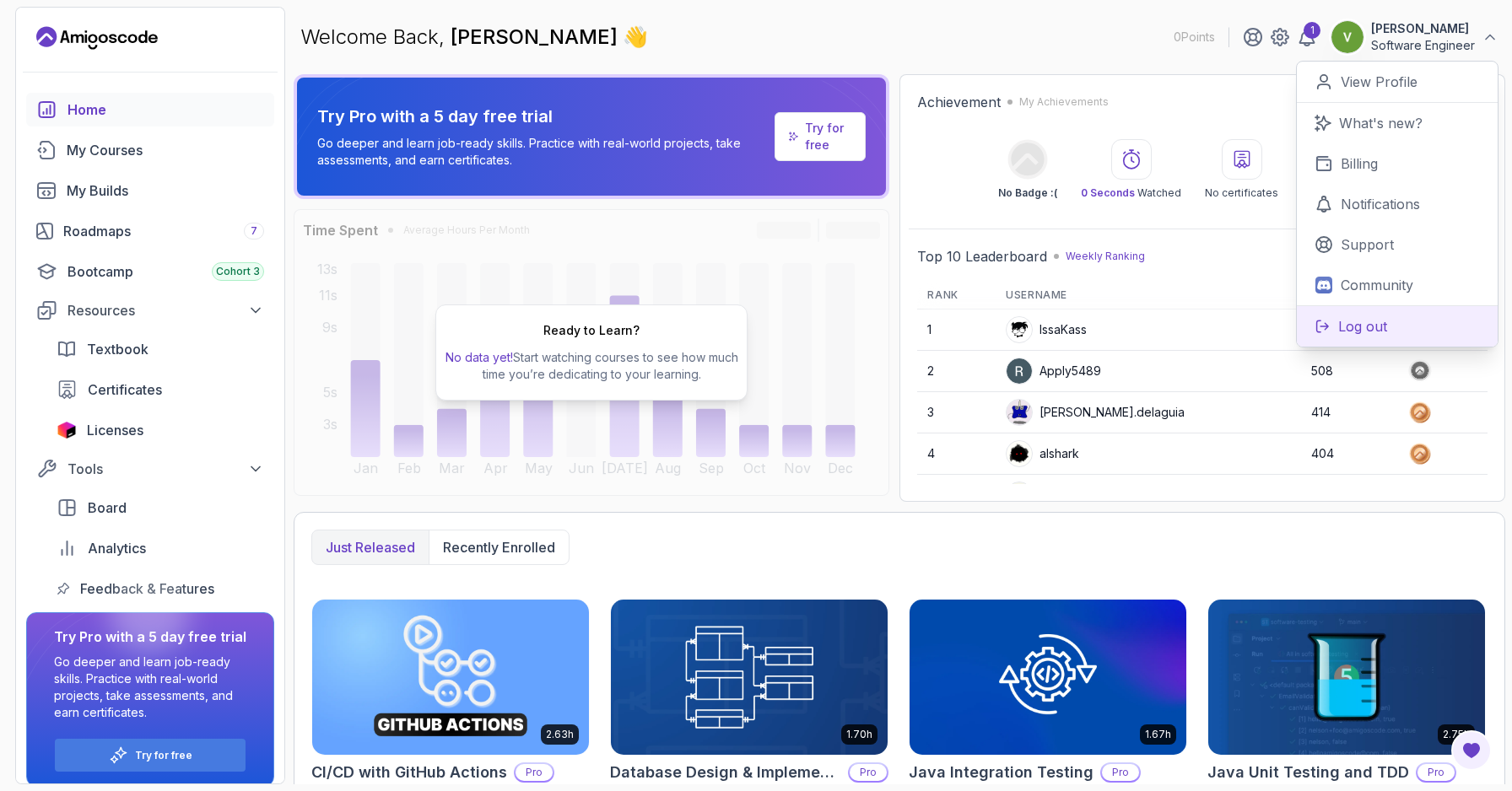
click at [1354, 328] on p "Log out" at bounding box center [1362, 326] width 49 height 20
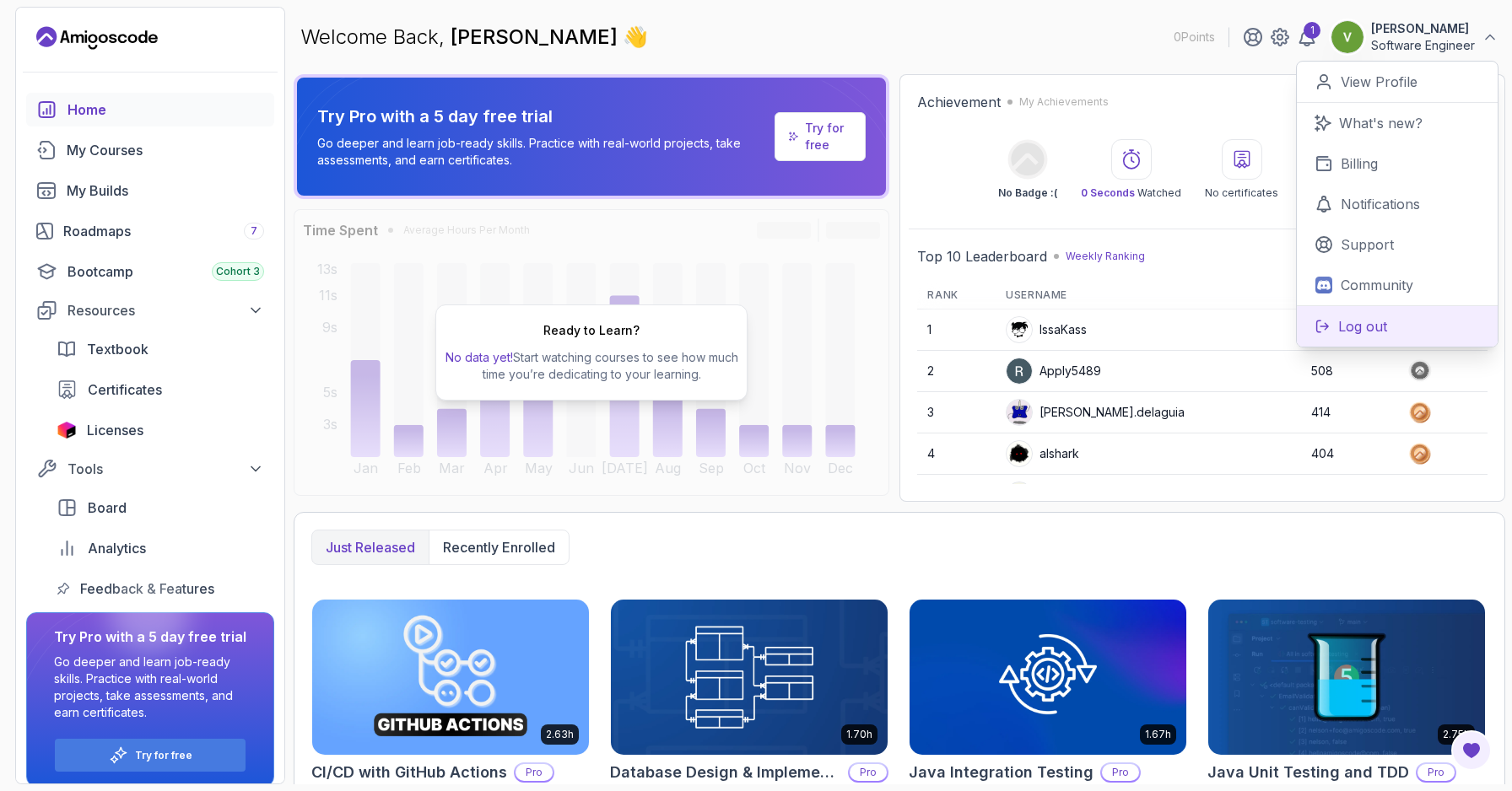
click at [1344, 315] on button "Log out" at bounding box center [1397, 326] width 201 height 41
click at [1464, 40] on p "Software Engineer" at bounding box center [1422, 45] width 104 height 17
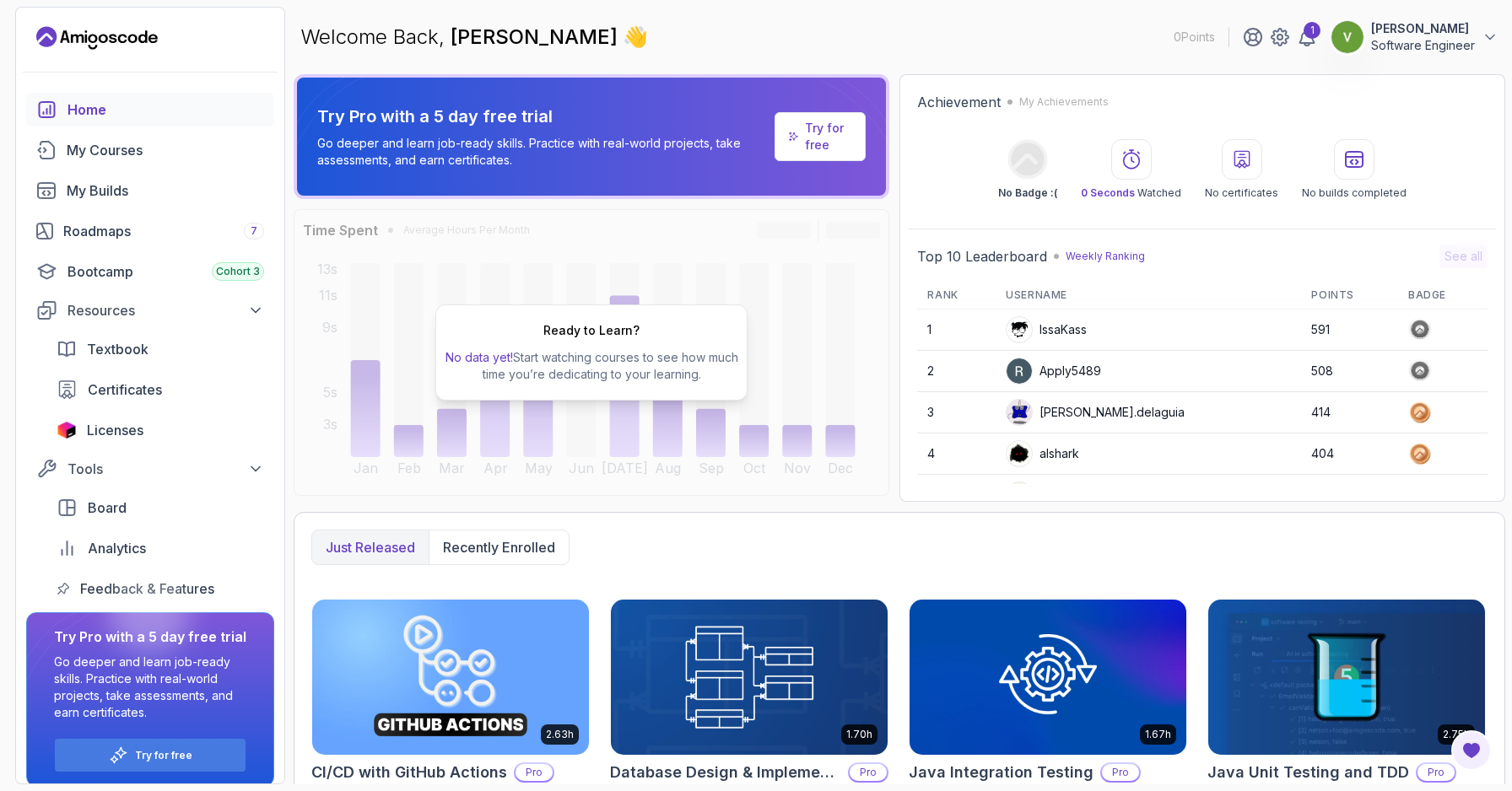
click at [1464, 40] on p "Software Engineer" at bounding box center [1422, 45] width 104 height 17
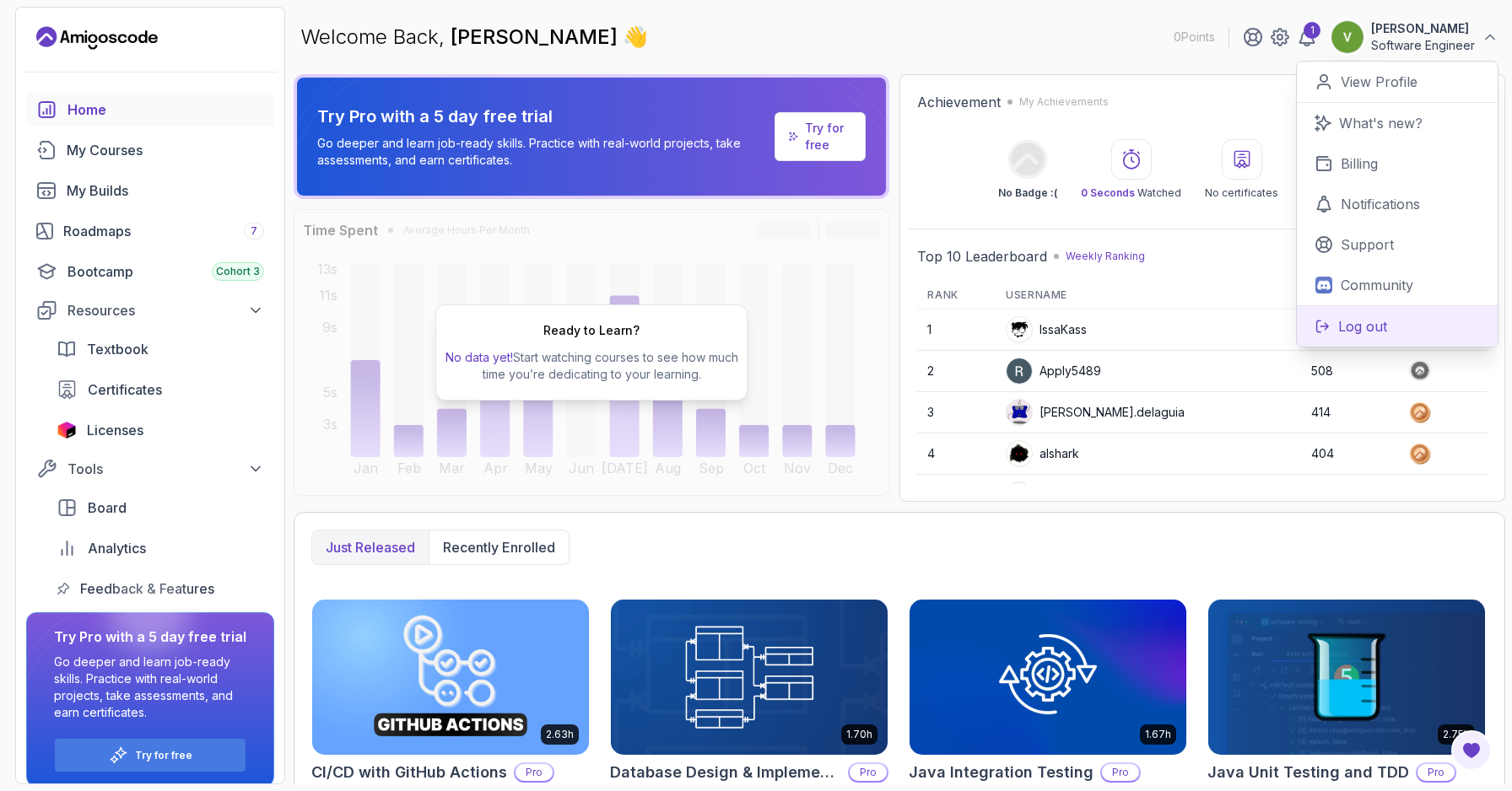
click at [1360, 335] on p "Log out" at bounding box center [1362, 326] width 49 height 20
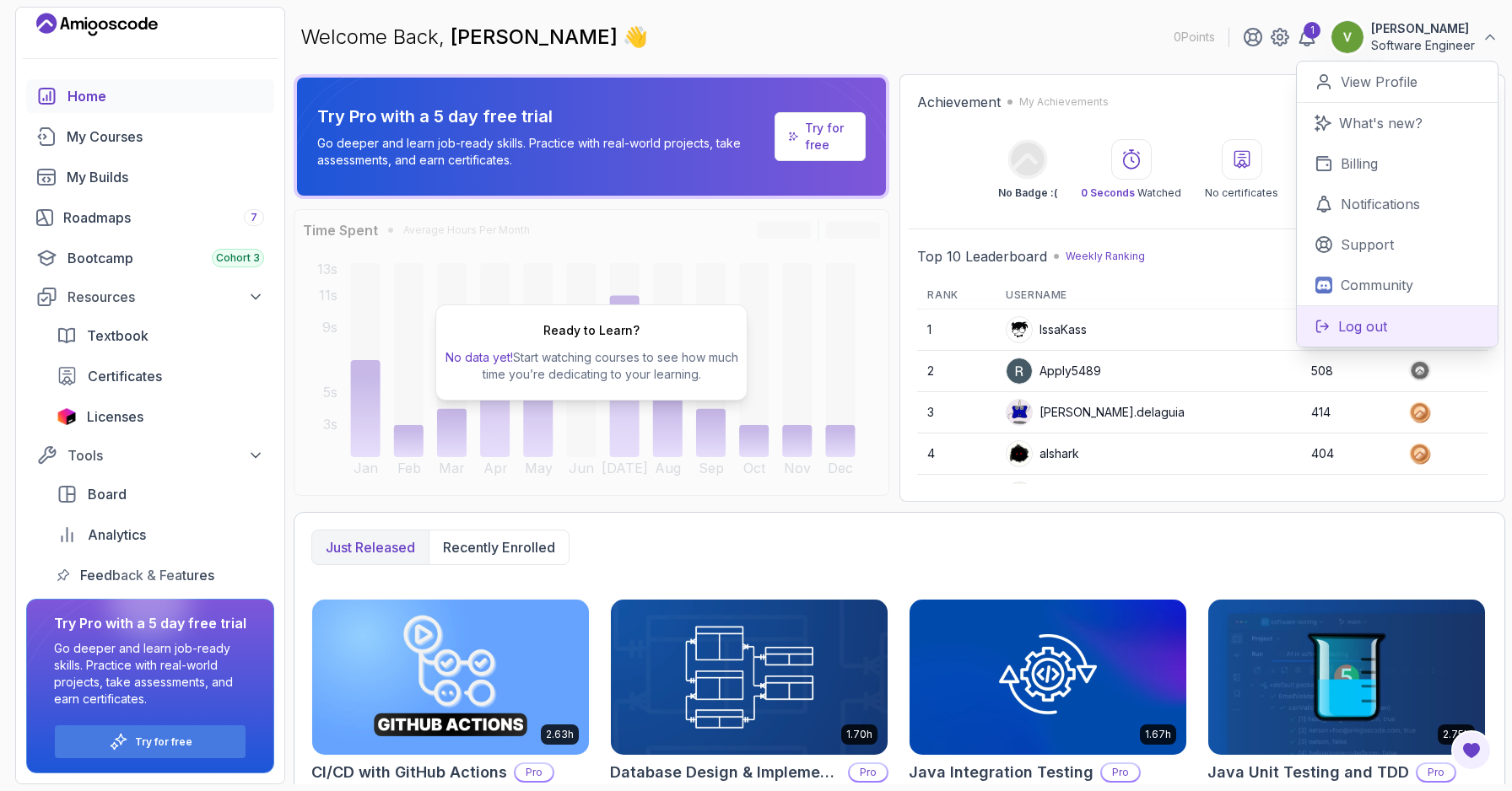
click at [1341, 323] on p "Log out" at bounding box center [1362, 326] width 49 height 20
click at [1437, 31] on p "veeranala raviteja" at bounding box center [1422, 28] width 104 height 17
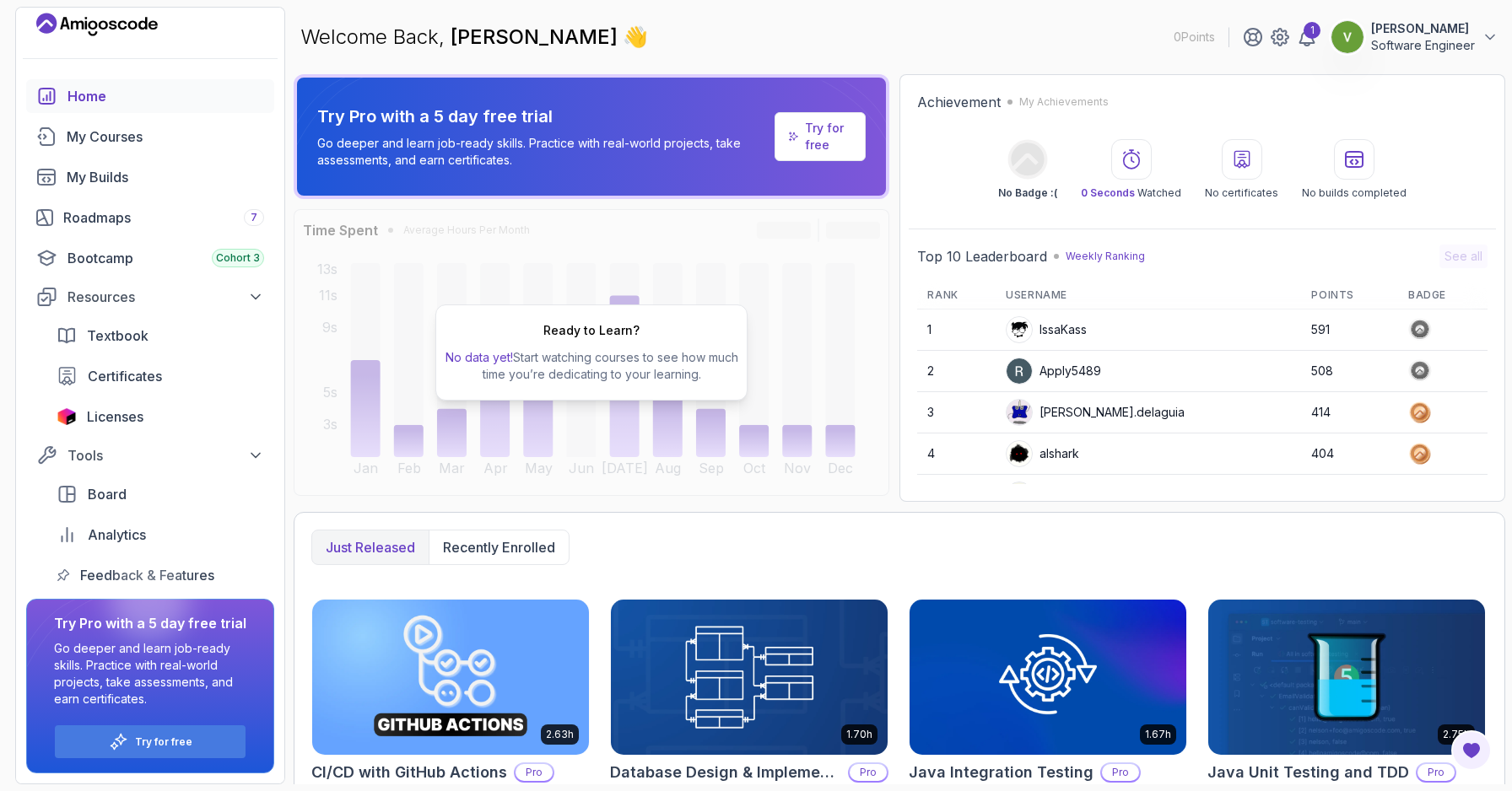
click at [1437, 31] on p "veeranala raviteja" at bounding box center [1422, 28] width 104 height 17
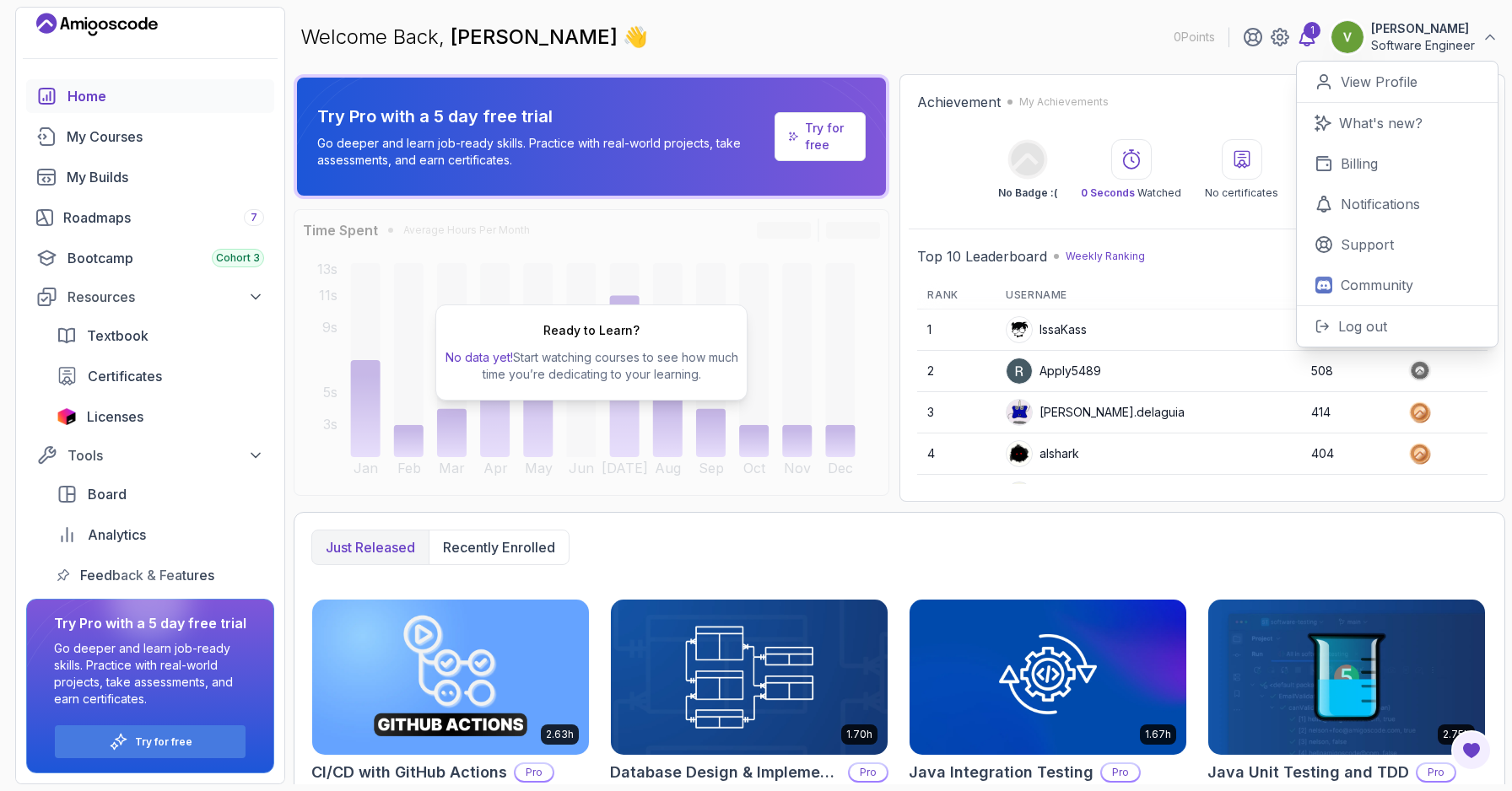
click at [1316, 35] on div "1" at bounding box center [1311, 30] width 17 height 17
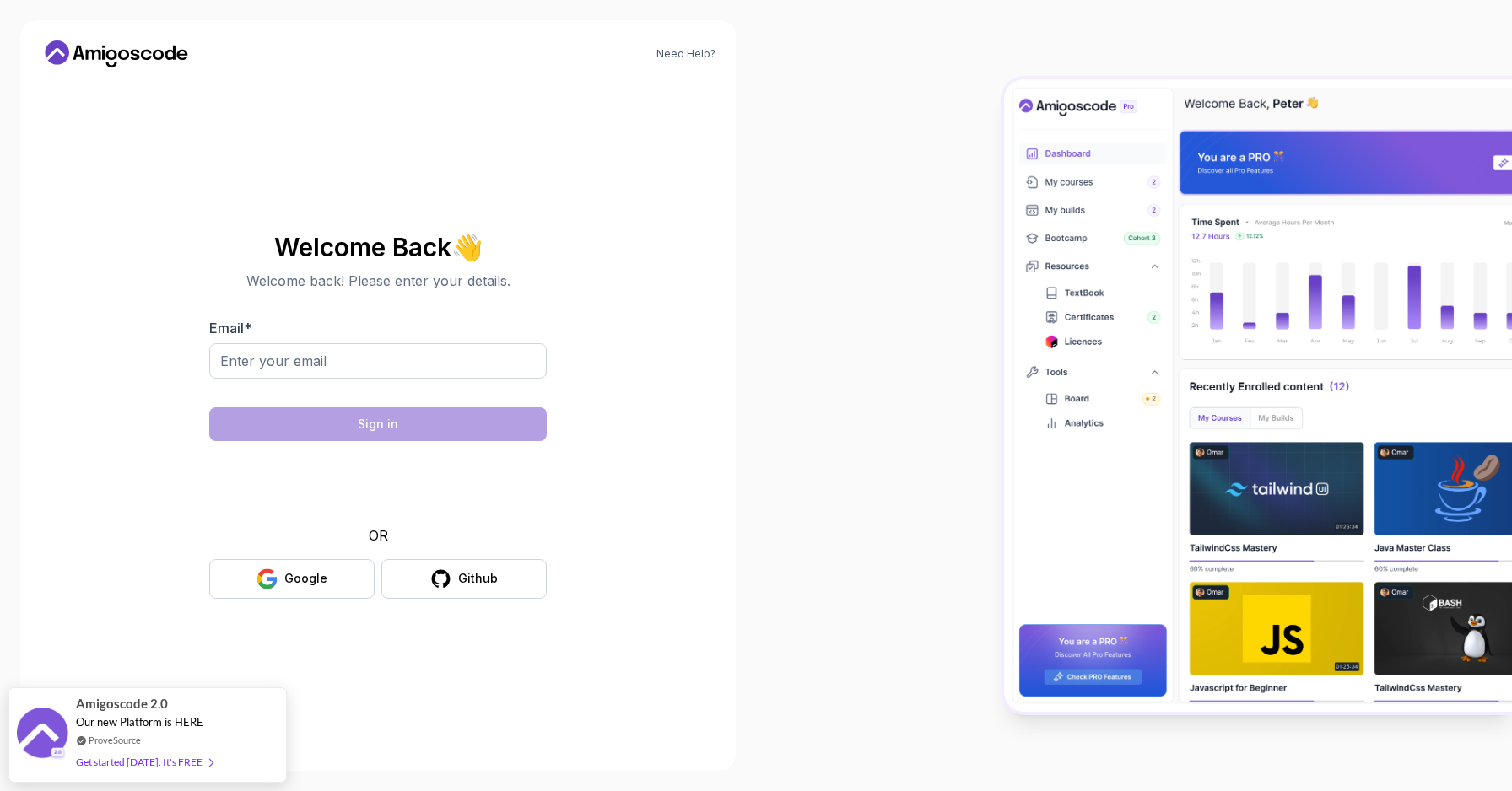
click at [1447, 51] on div at bounding box center [1134, 396] width 756 height 791
